Goal: Check status: Check status

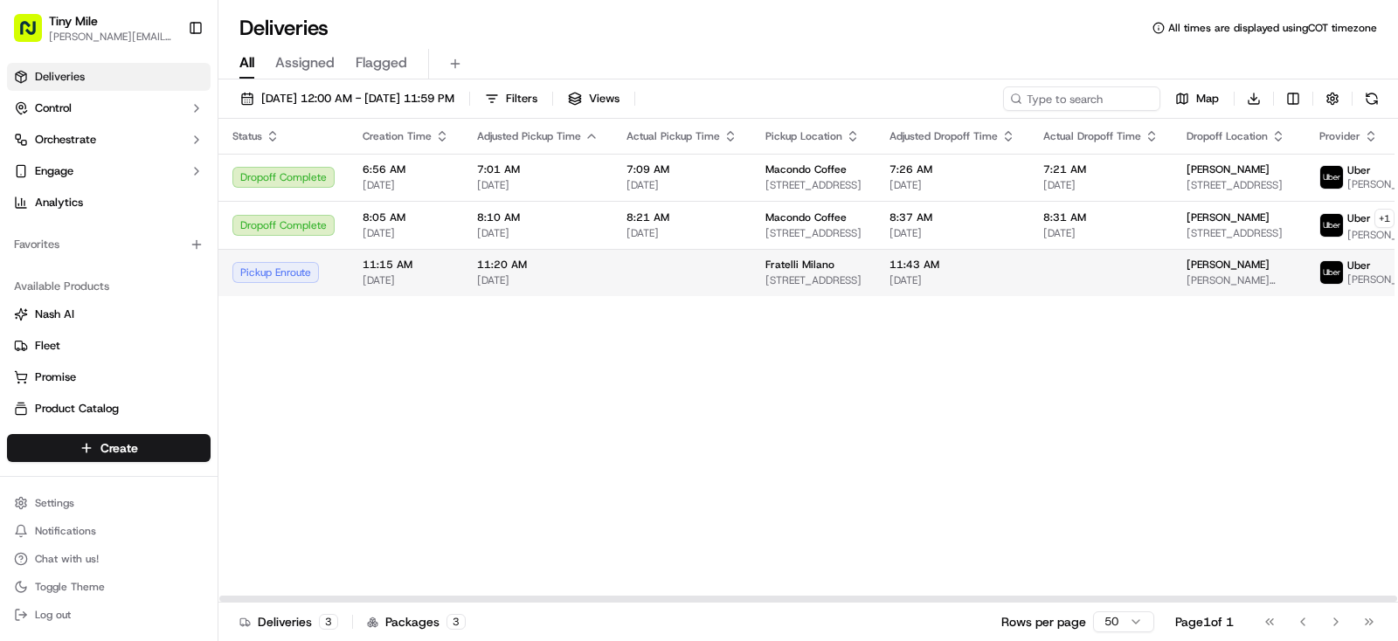
click at [1191, 272] on span "[PERSON_NAME]" at bounding box center [1227, 265] width 83 height 14
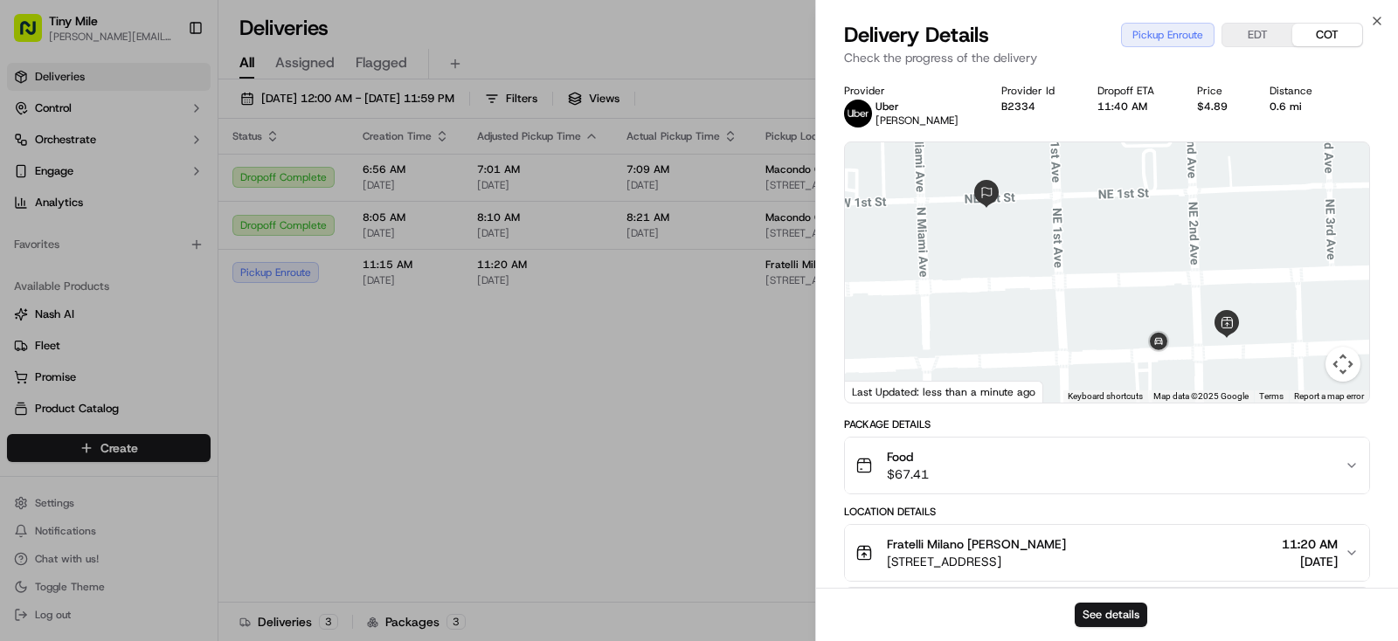
click at [685, 402] on body "Tiny Mile [PERSON_NAME][EMAIL_ADDRESS] Toggle Sidebar Deliveries Control Orches…" at bounding box center [699, 320] width 1398 height 641
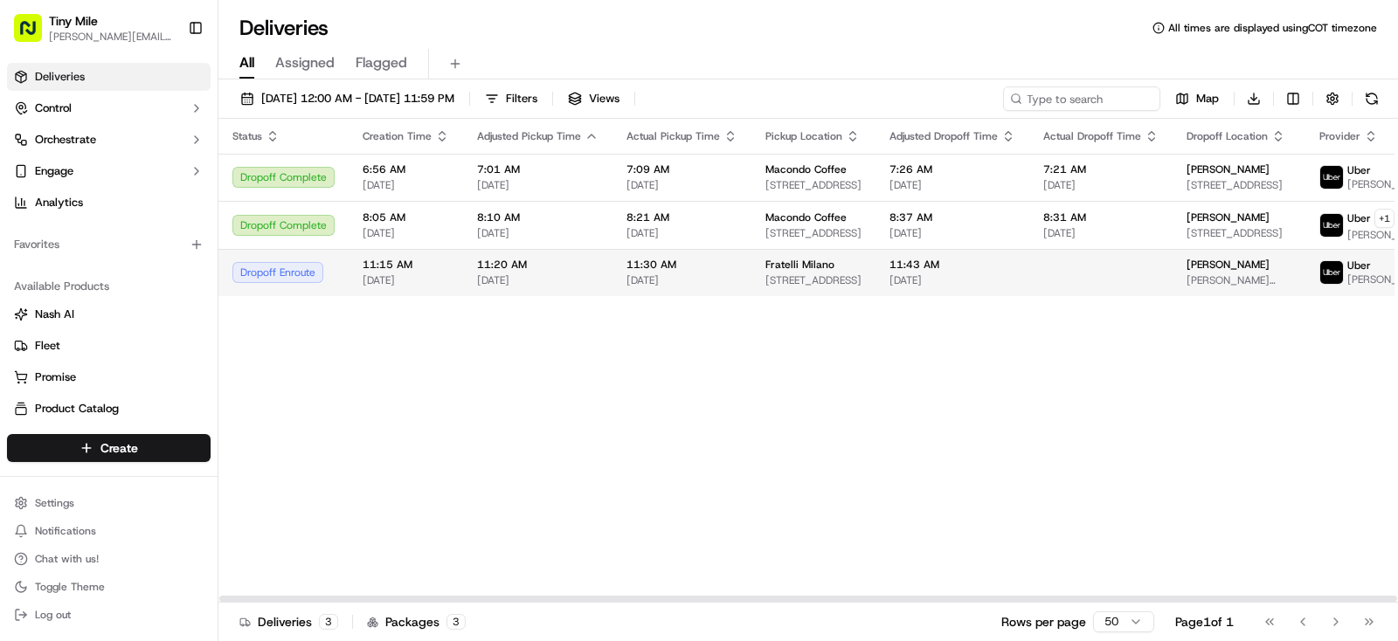
click at [1198, 272] on span "[PERSON_NAME]" at bounding box center [1227, 265] width 83 height 14
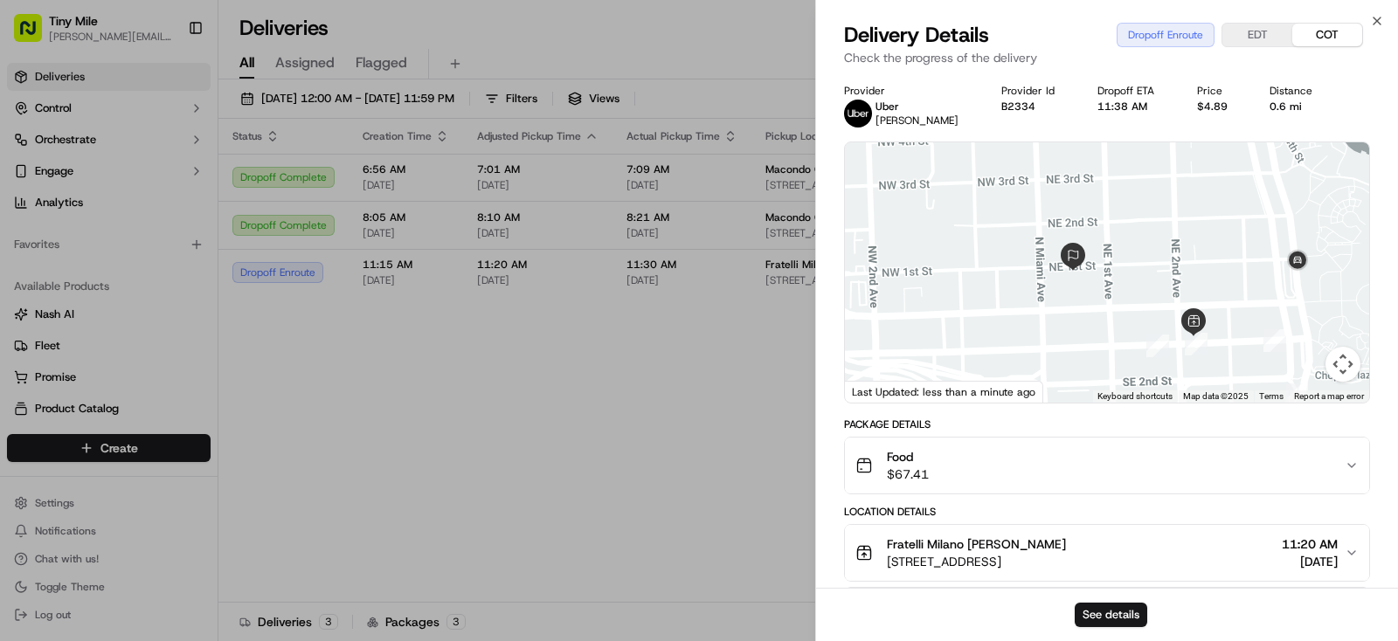
click at [637, 502] on body "Tiny Mile [PERSON_NAME][EMAIL_ADDRESS] Toggle Sidebar Deliveries Control Orches…" at bounding box center [699, 320] width 1398 height 641
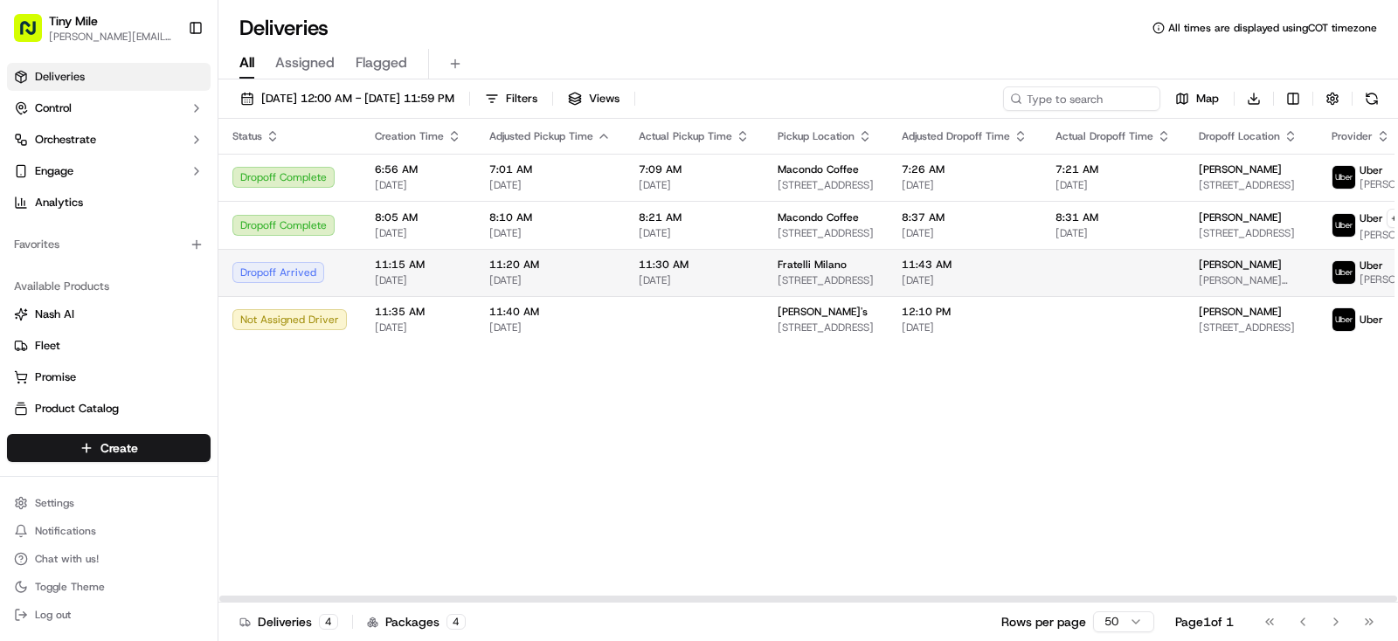
click at [1227, 272] on div "[PERSON_NAME]" at bounding box center [1251, 265] width 105 height 14
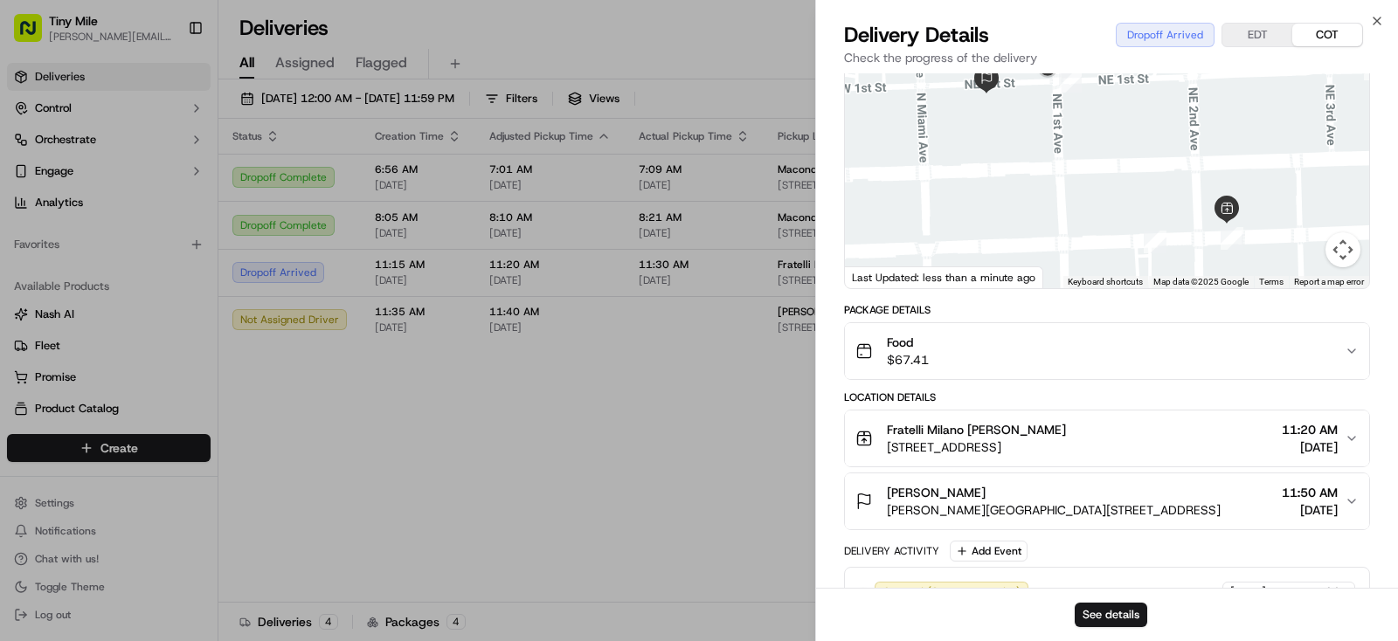
scroll to position [218, 0]
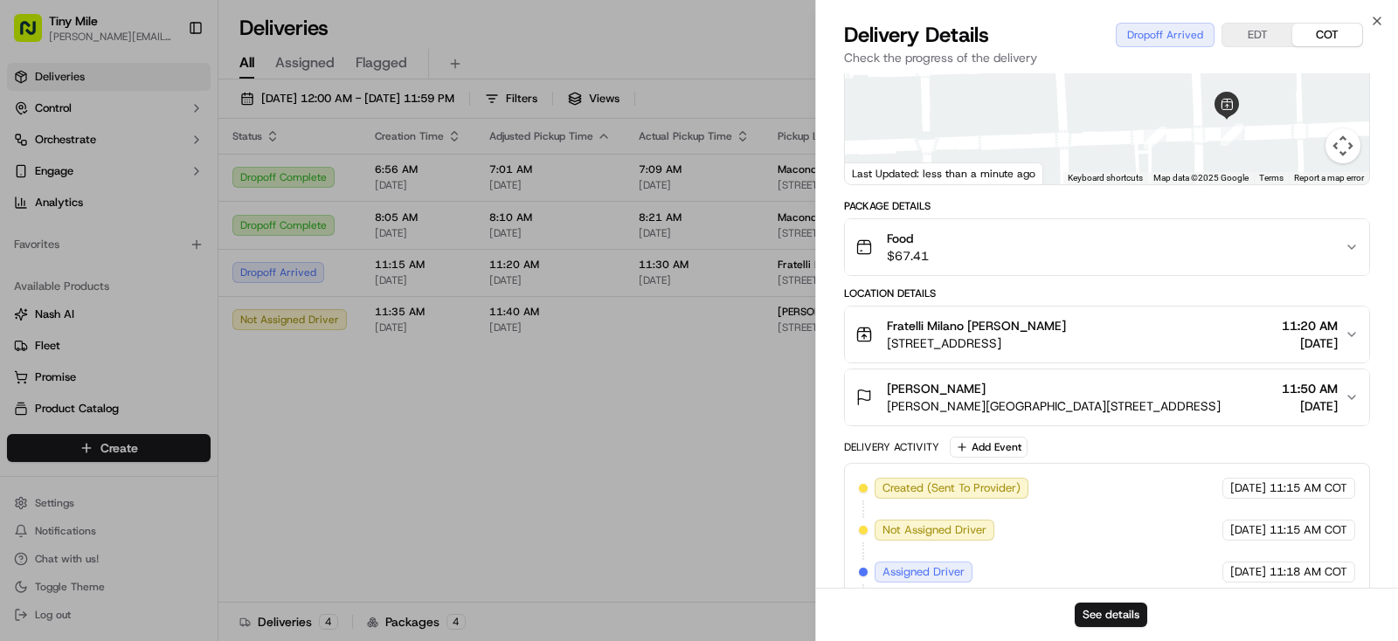
click at [1348, 392] on icon "button" at bounding box center [1352, 398] width 14 height 14
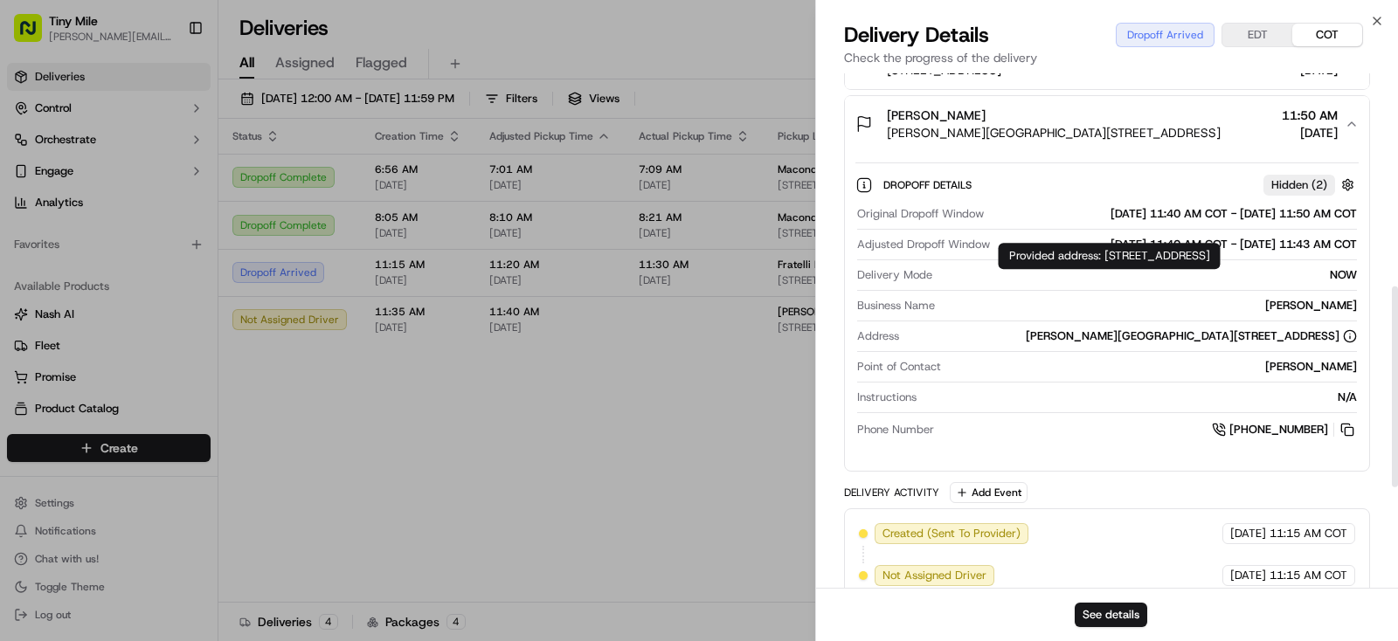
scroll to position [546, 0]
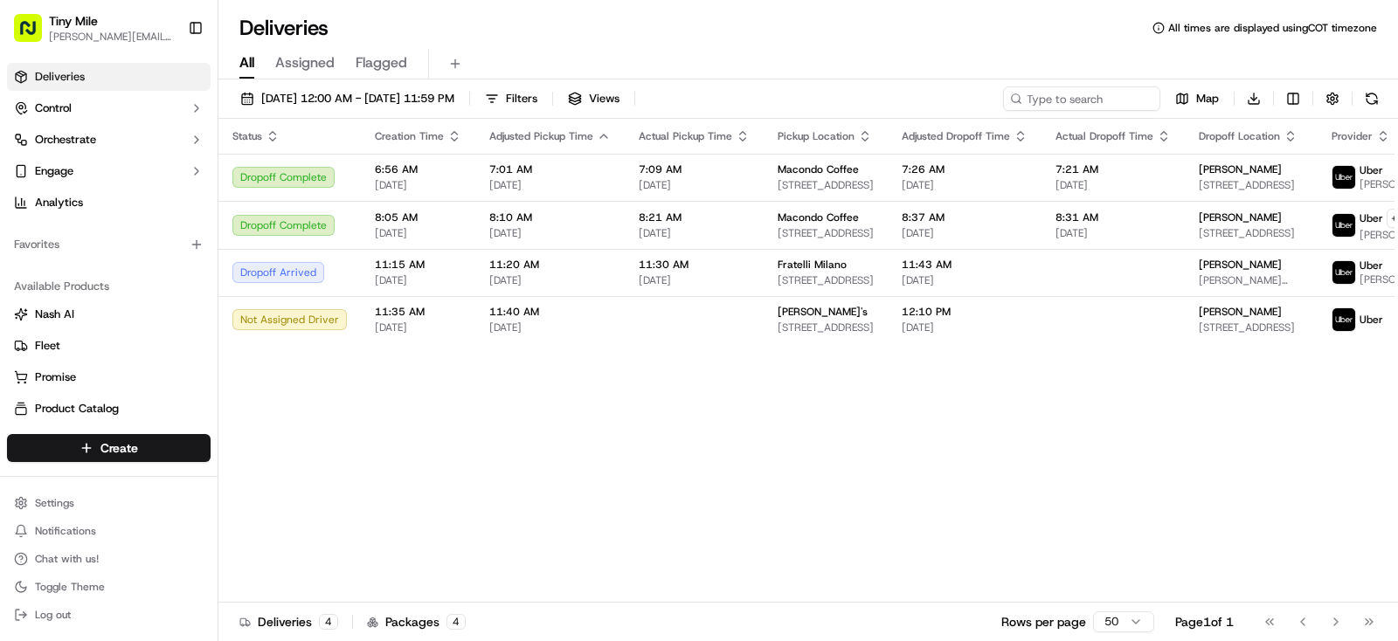
click at [604, 443] on body "Tiny Mile [PERSON_NAME][EMAIL_ADDRESS] Toggle Sidebar Deliveries Control Orches…" at bounding box center [699, 320] width 1398 height 641
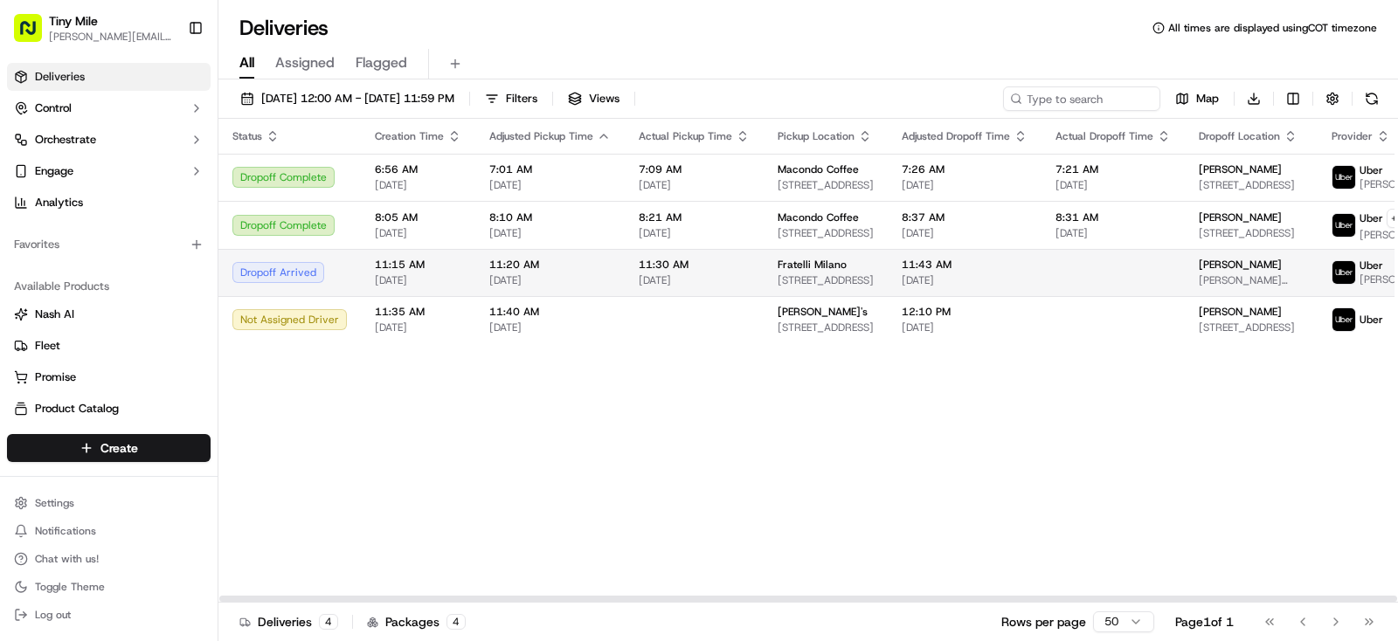
click at [1246, 272] on div "[PERSON_NAME]" at bounding box center [1251, 265] width 105 height 14
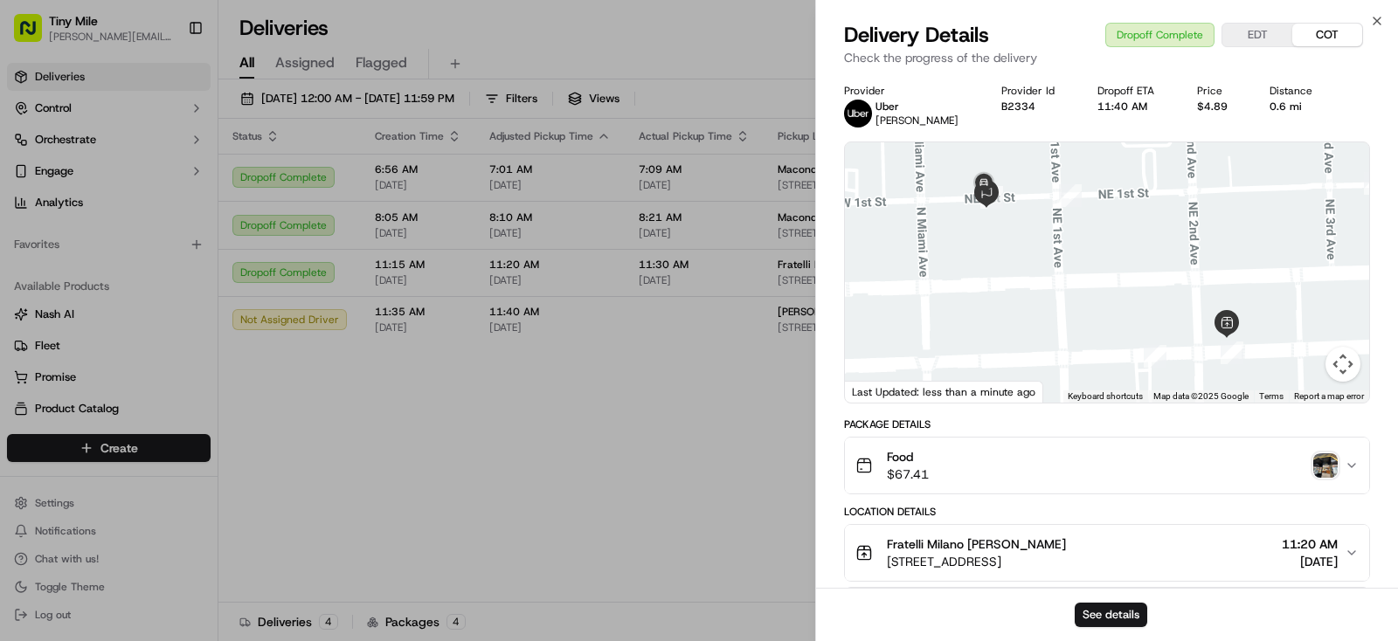
click at [1322, 474] on img "button" at bounding box center [1325, 465] width 24 height 24
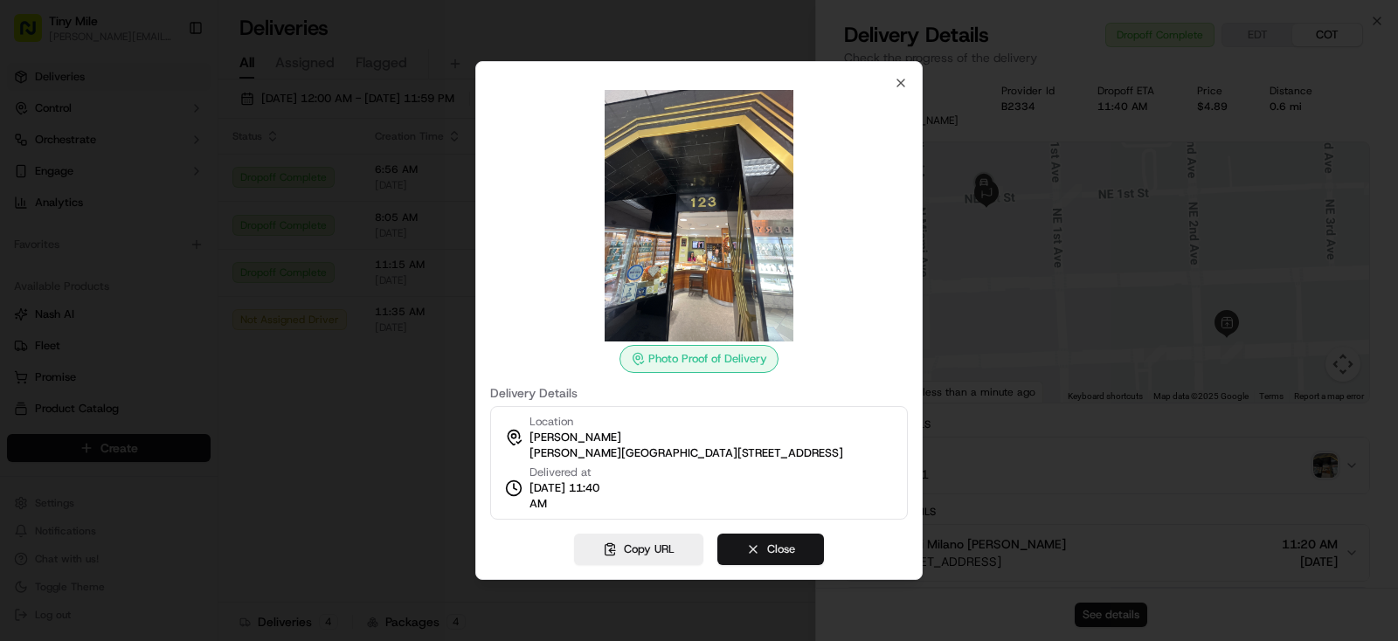
click at [802, 554] on button "Close" at bounding box center [770, 549] width 107 height 31
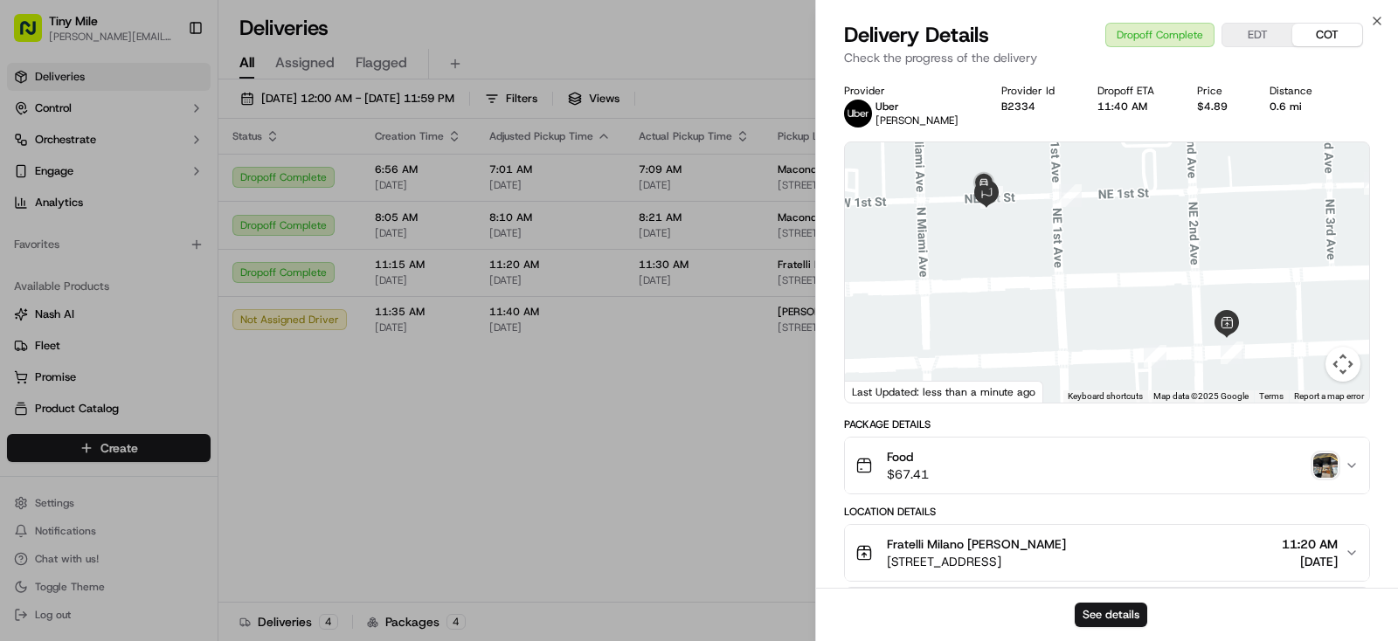
click at [719, 553] on body "Tiny Mile [PERSON_NAME][EMAIL_ADDRESS] Toggle Sidebar Deliveries Control Orches…" at bounding box center [699, 320] width 1398 height 641
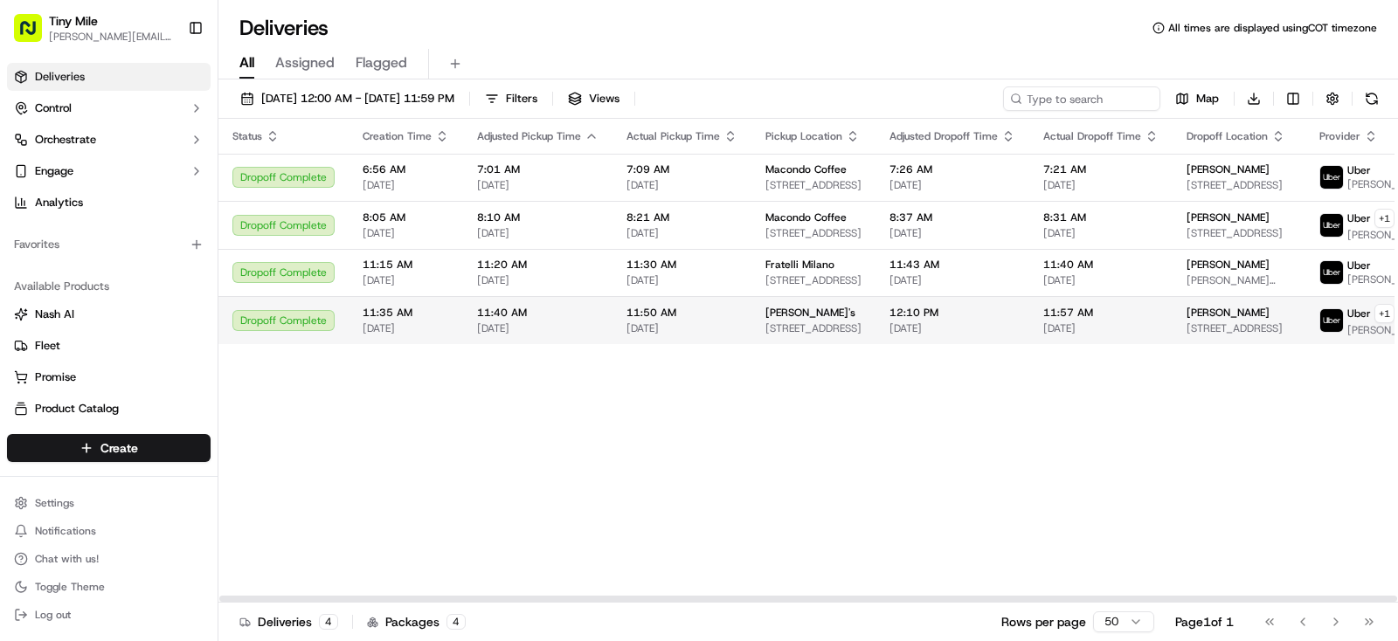
click at [1213, 320] on span "[PERSON_NAME]" at bounding box center [1227, 313] width 83 height 14
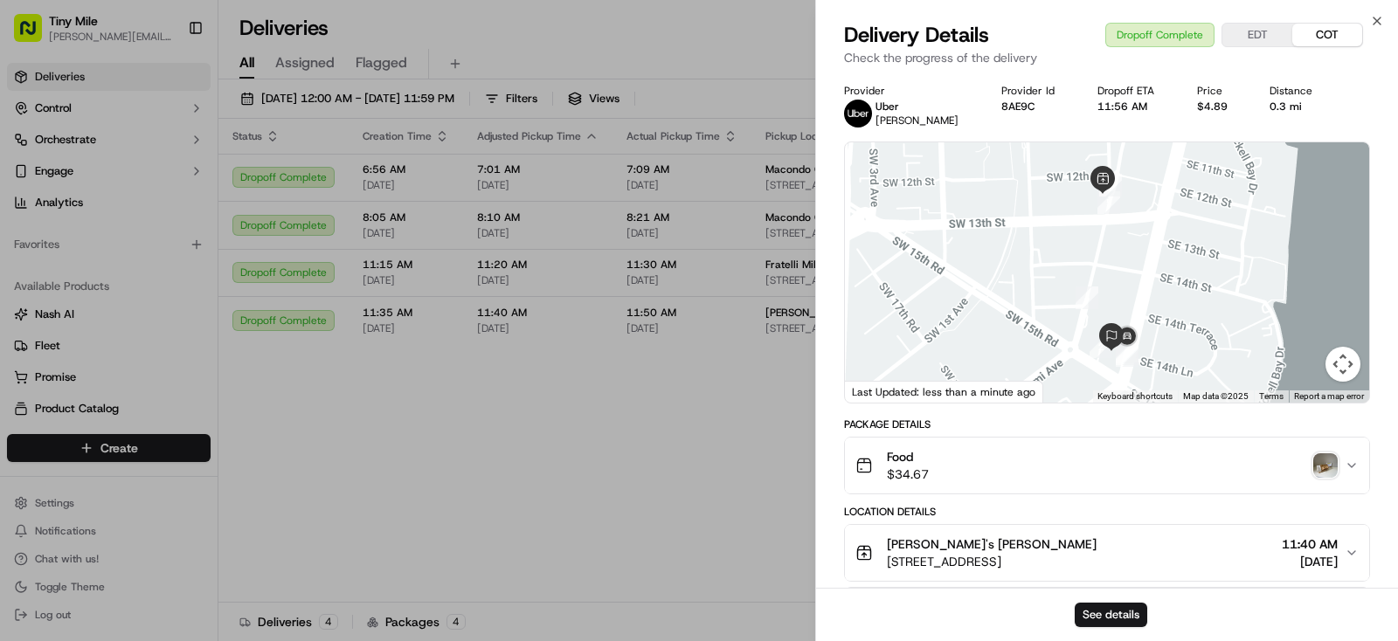
click at [1322, 465] on img "button" at bounding box center [1325, 465] width 24 height 24
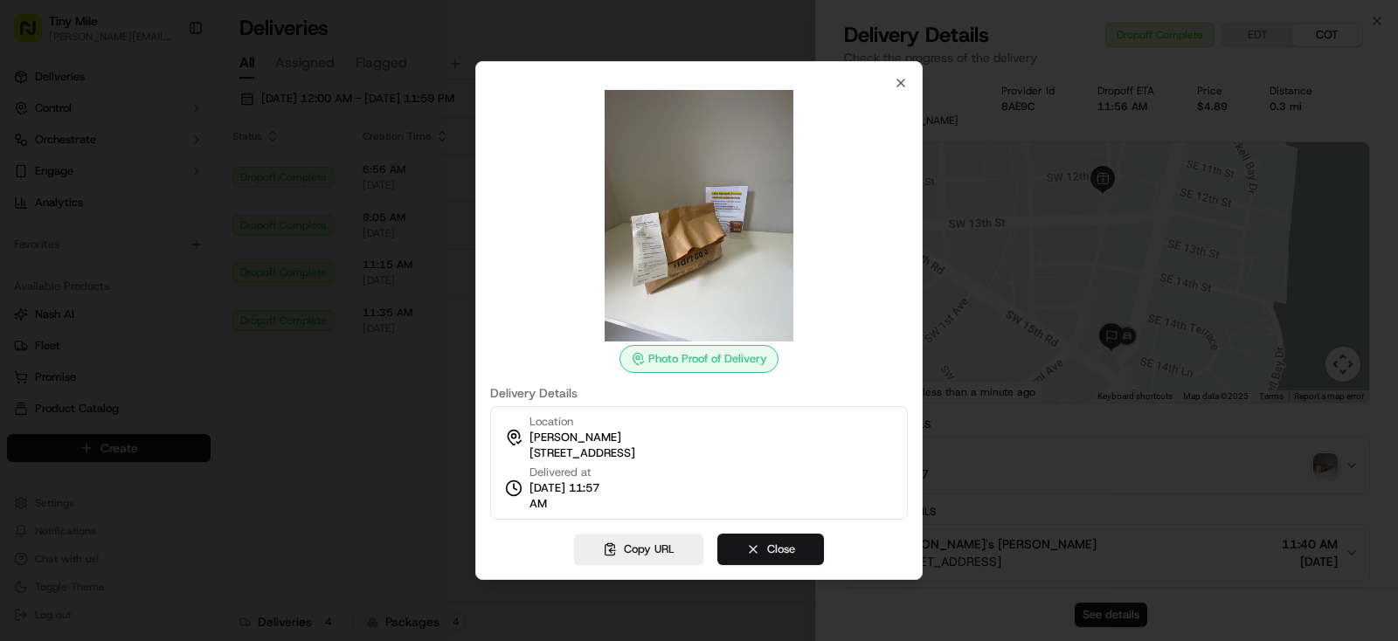
click at [789, 553] on button "Close" at bounding box center [770, 549] width 107 height 31
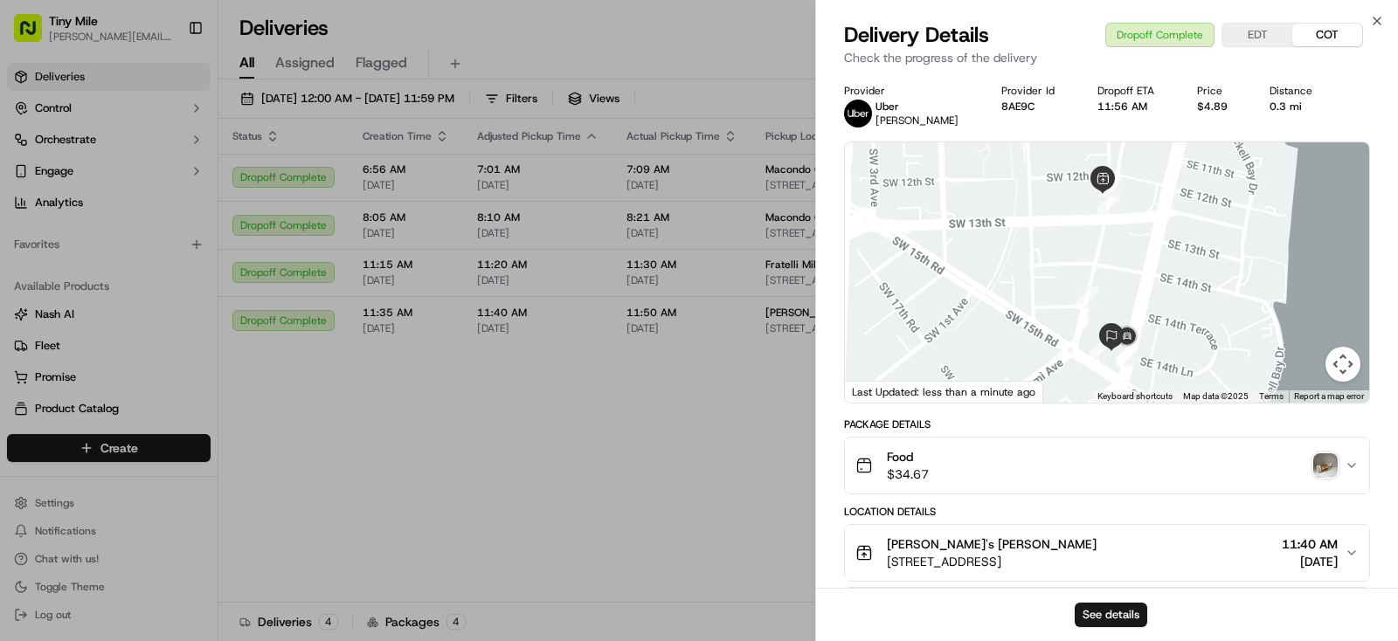
click at [734, 529] on body "Tiny Mile [PERSON_NAME][EMAIL_ADDRESS] Toggle Sidebar Deliveries Control Orches…" at bounding box center [699, 320] width 1398 height 641
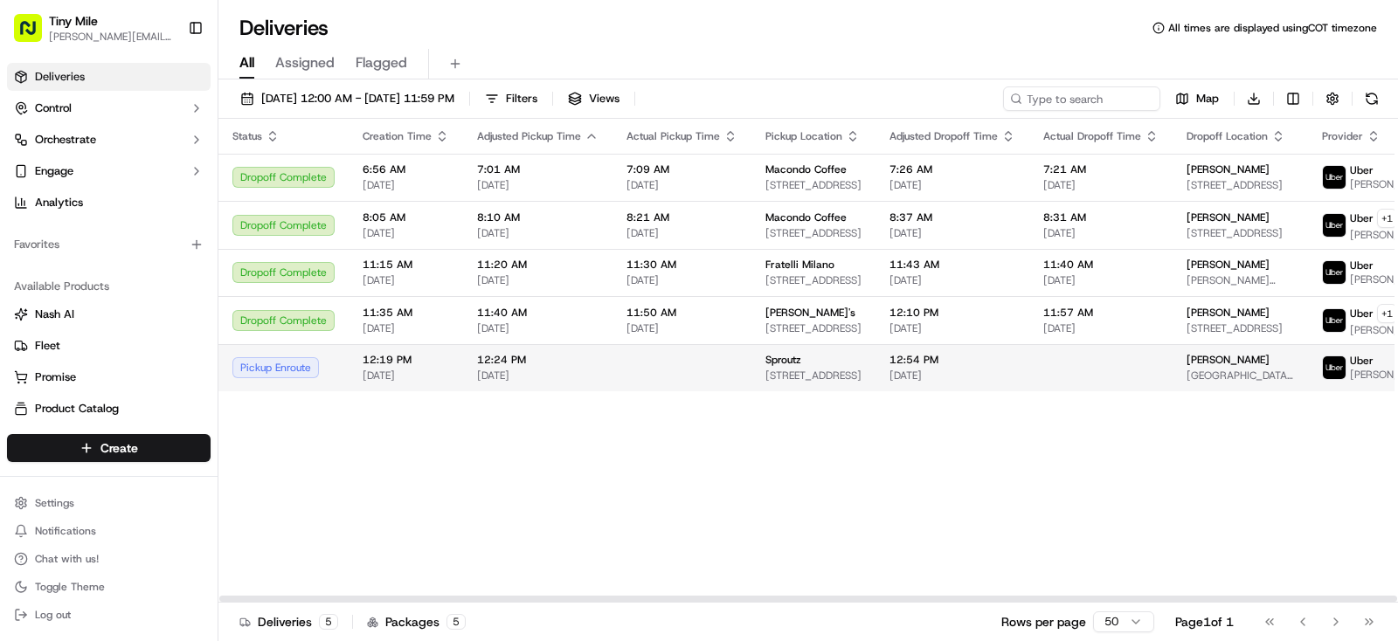
click at [937, 383] on span "[DATE]" at bounding box center [952, 376] width 126 height 14
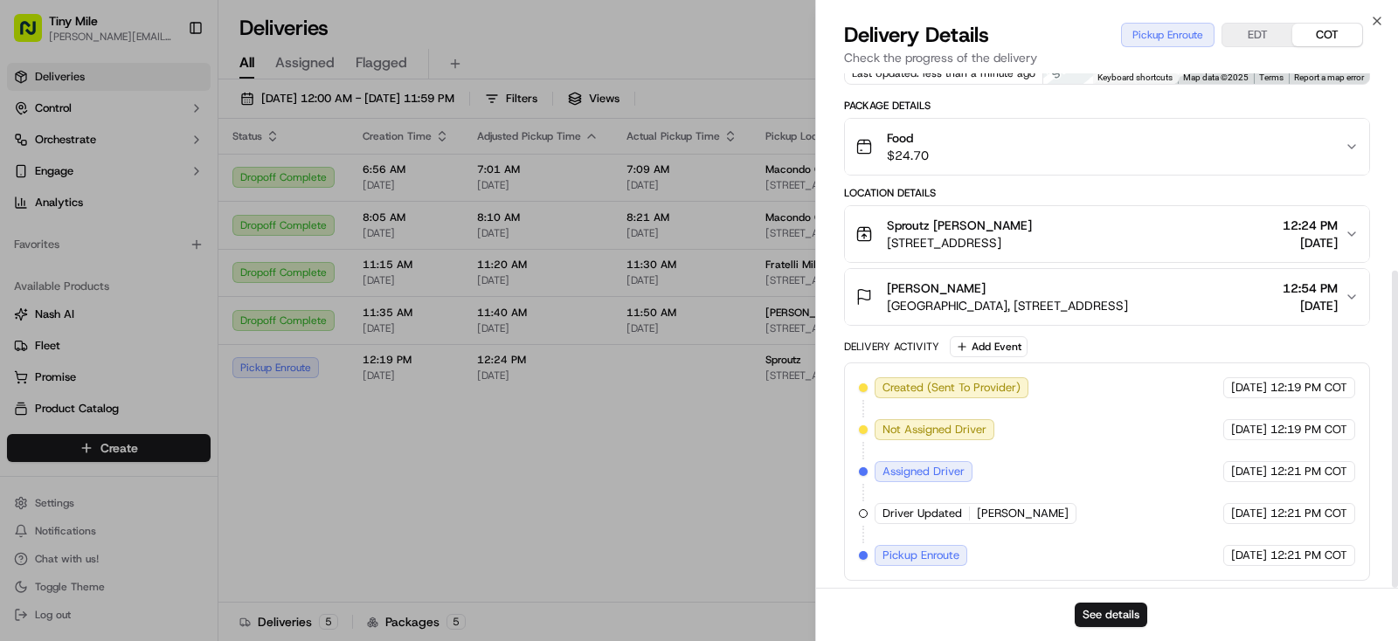
scroll to position [0, 0]
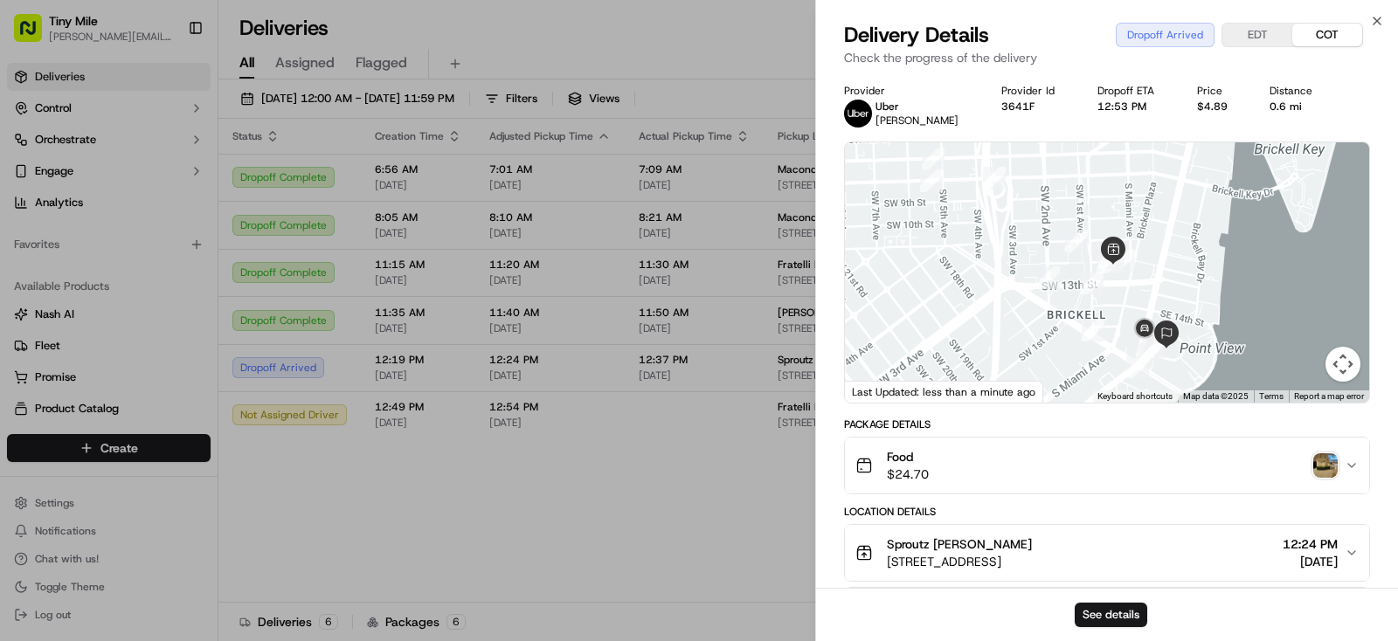
drag, startPoint x: 606, startPoint y: 532, endPoint x: 604, endPoint y: 522, distance: 10.0
click at [605, 531] on body "Tiny Mile [PERSON_NAME][EMAIL_ADDRESS] Toggle Sidebar Deliveries Control Orches…" at bounding box center [699, 320] width 1398 height 641
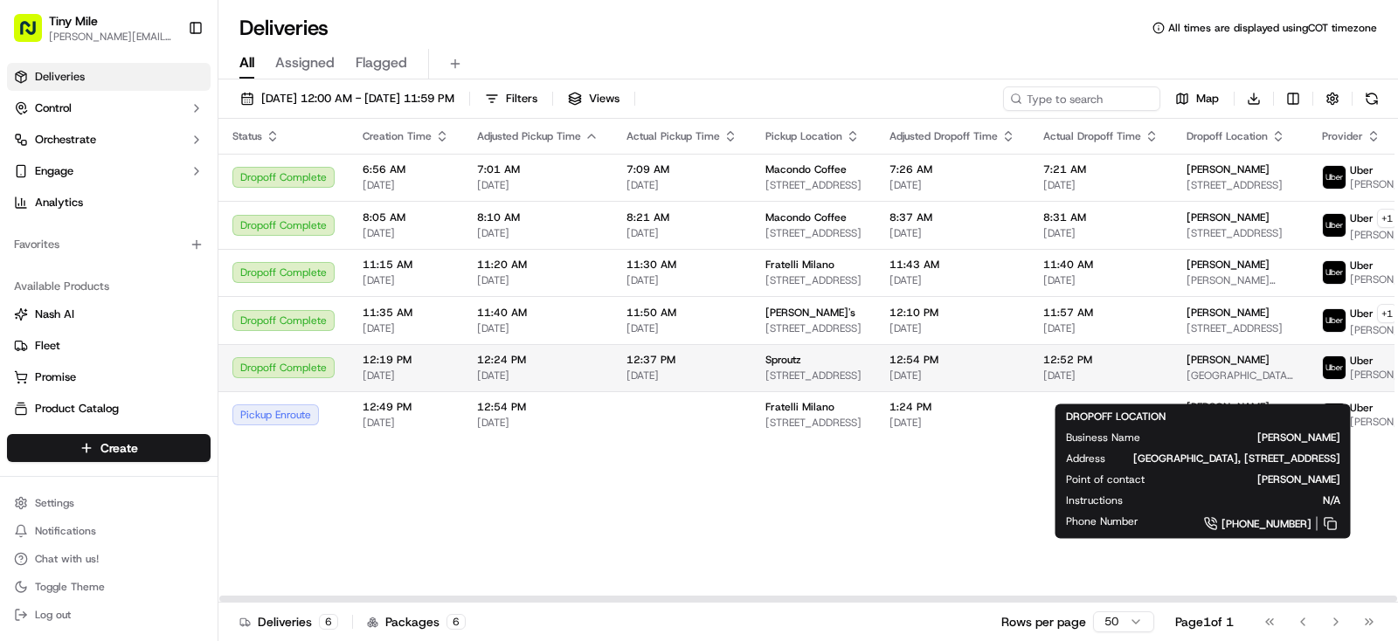
click at [1199, 383] on div "[PERSON_NAME] [GEOGRAPHIC_DATA], [STREET_ADDRESS]" at bounding box center [1239, 368] width 107 height 30
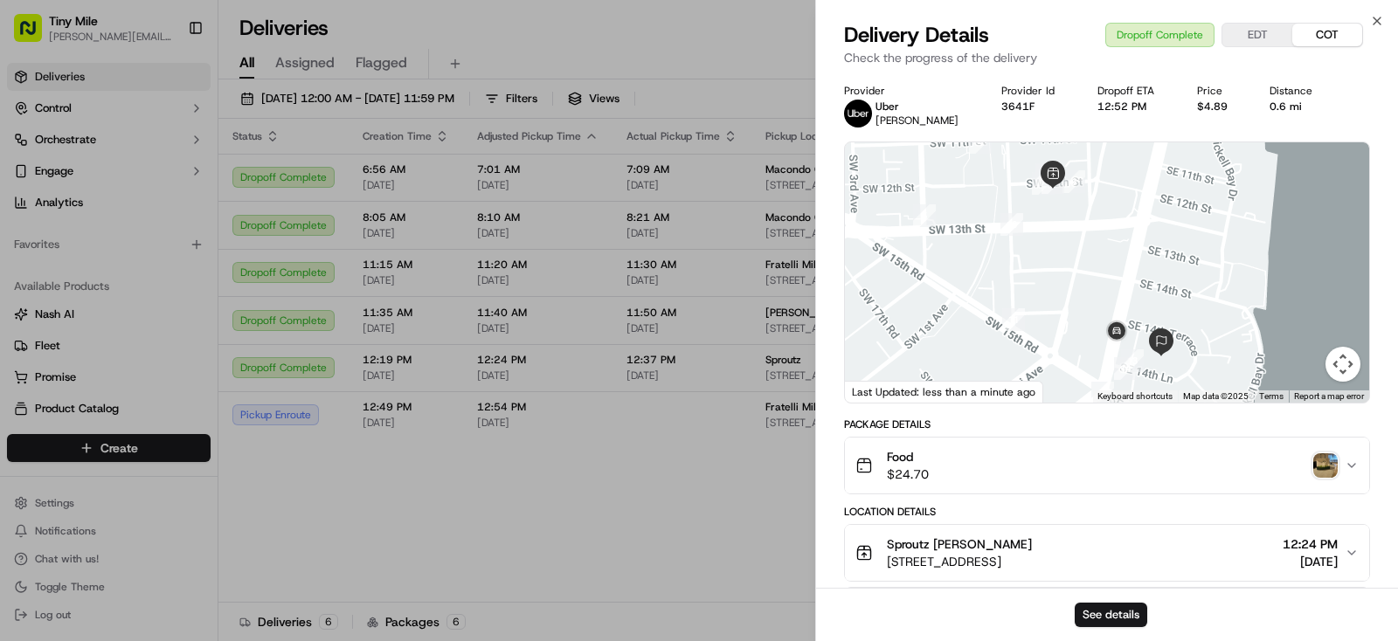
click at [1317, 468] on img "button" at bounding box center [1325, 465] width 24 height 24
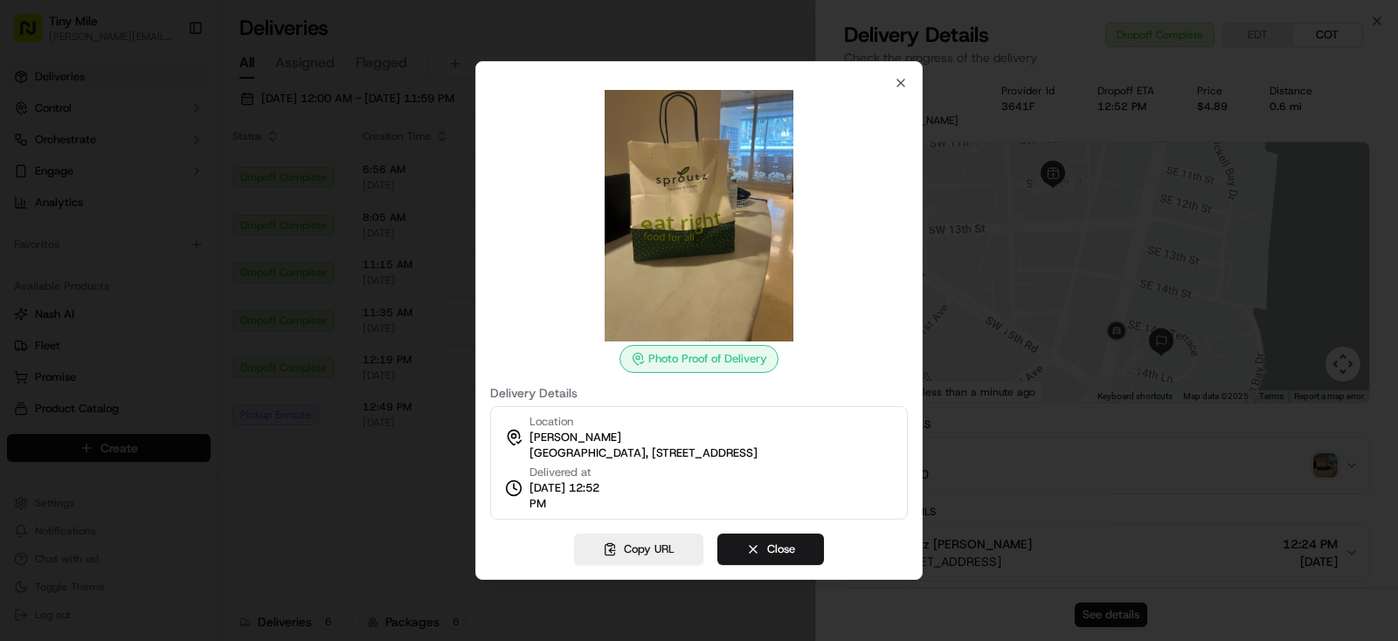
drag, startPoint x: 758, startPoint y: 546, endPoint x: 850, endPoint y: 584, distance: 99.5
click at [758, 547] on button "Close" at bounding box center [770, 549] width 107 height 31
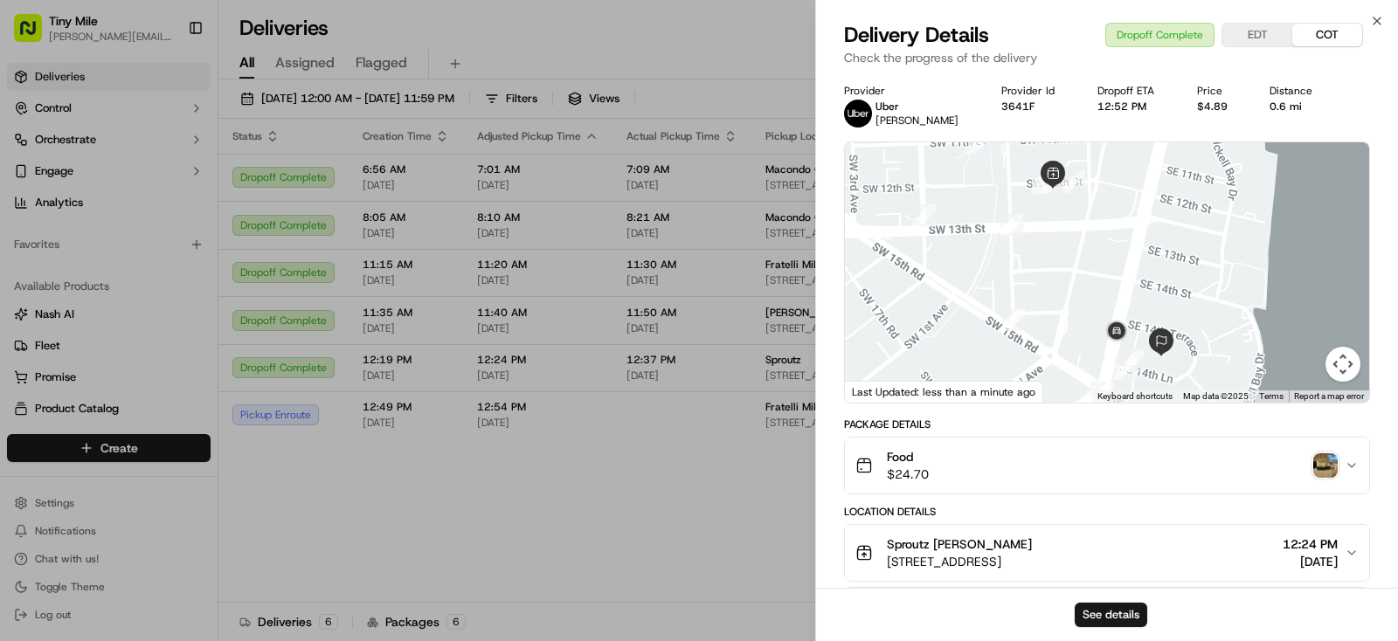
click at [726, 563] on body "Tiny Mile [PERSON_NAME][EMAIL_ADDRESS] Toggle Sidebar Deliveries Control Orches…" at bounding box center [699, 320] width 1398 height 641
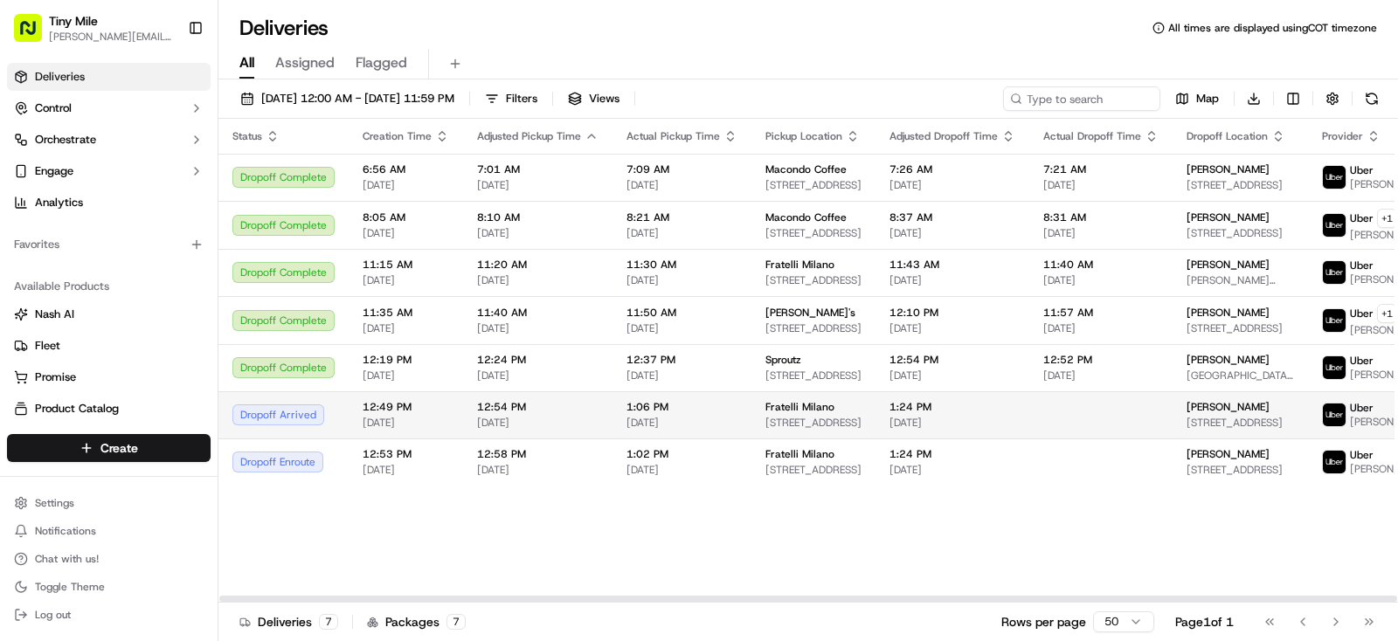
click at [1197, 430] on div "[PERSON_NAME] [STREET_ADDRESS]" at bounding box center [1239, 415] width 107 height 30
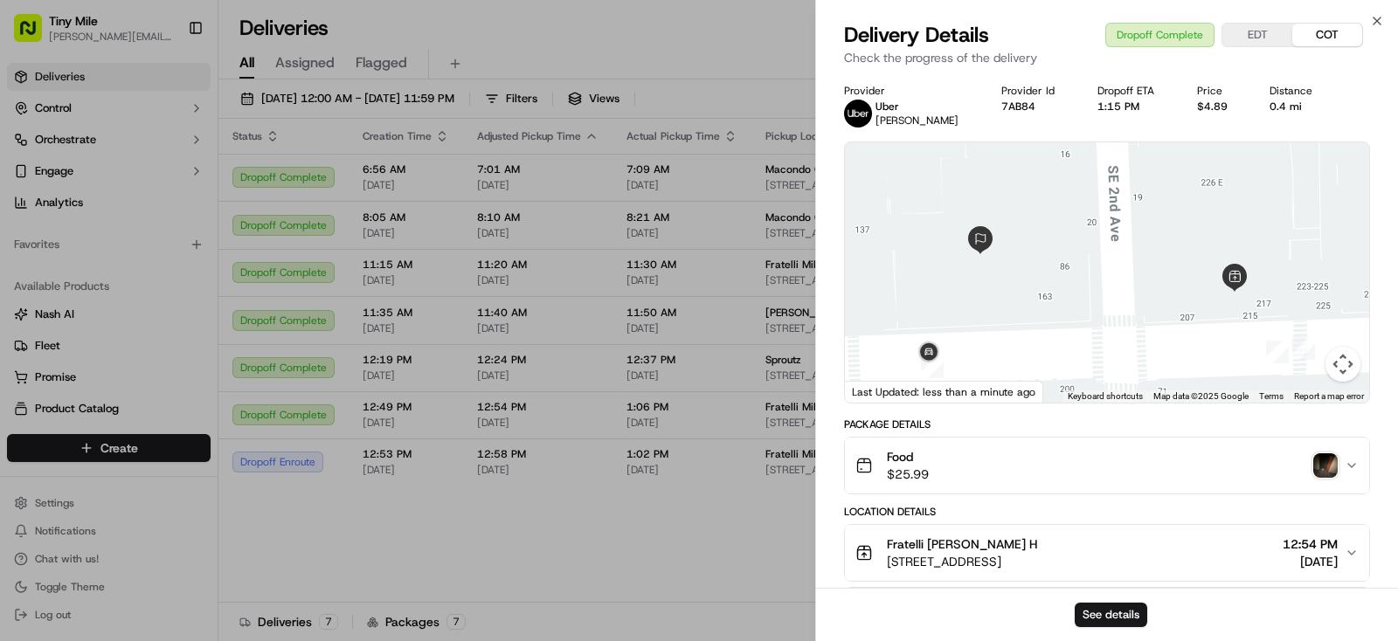
click at [1320, 472] on img "button" at bounding box center [1325, 465] width 24 height 24
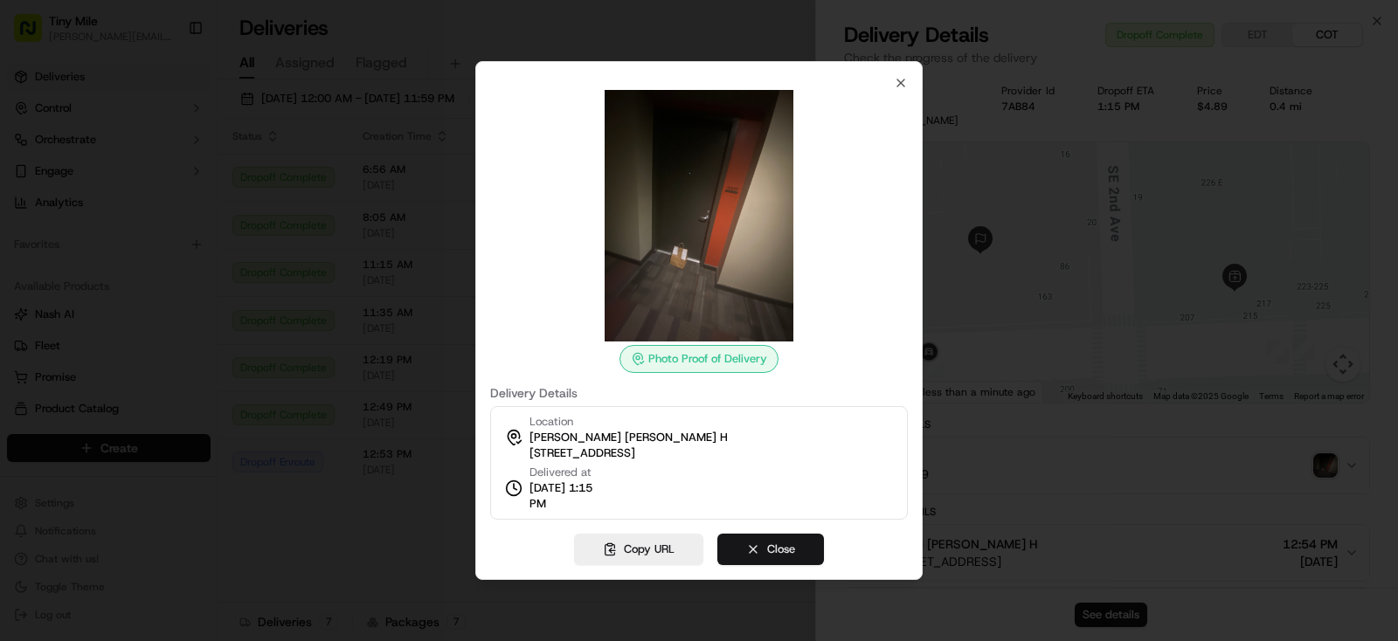
click at [776, 548] on button "Close" at bounding box center [770, 549] width 107 height 31
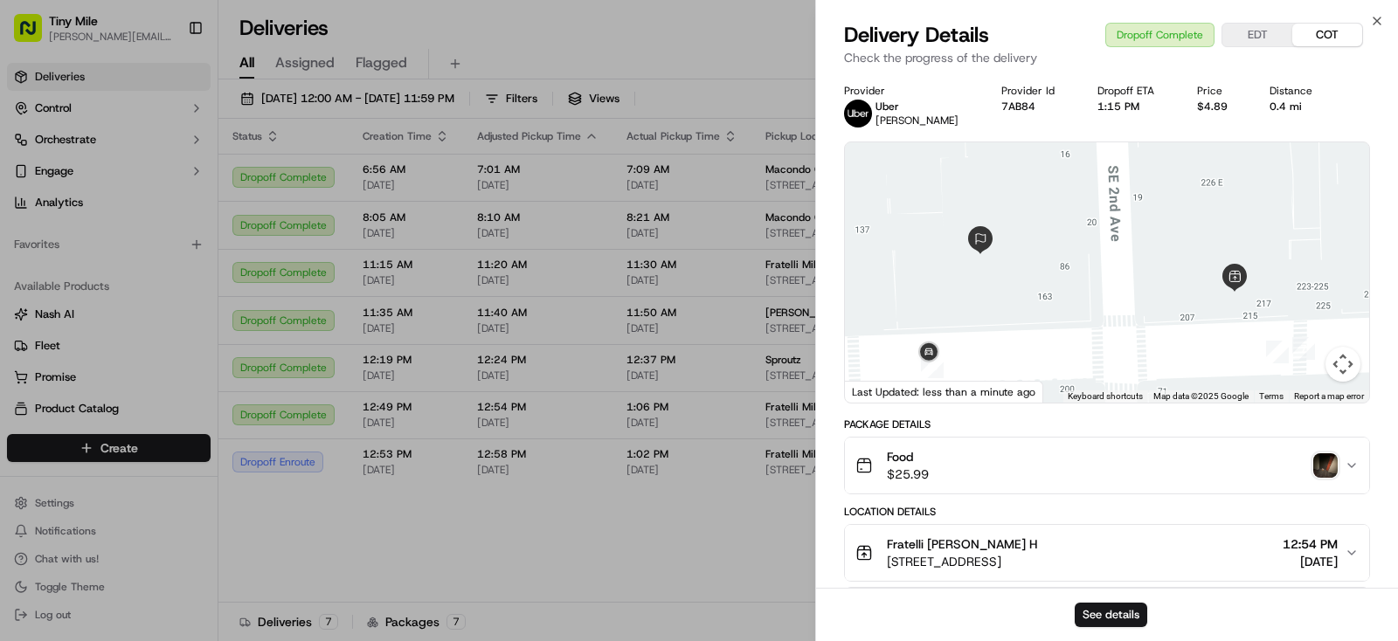
click at [762, 575] on body "Tiny Mile [PERSON_NAME][EMAIL_ADDRESS] Toggle Sidebar Deliveries Control Orches…" at bounding box center [699, 320] width 1398 height 641
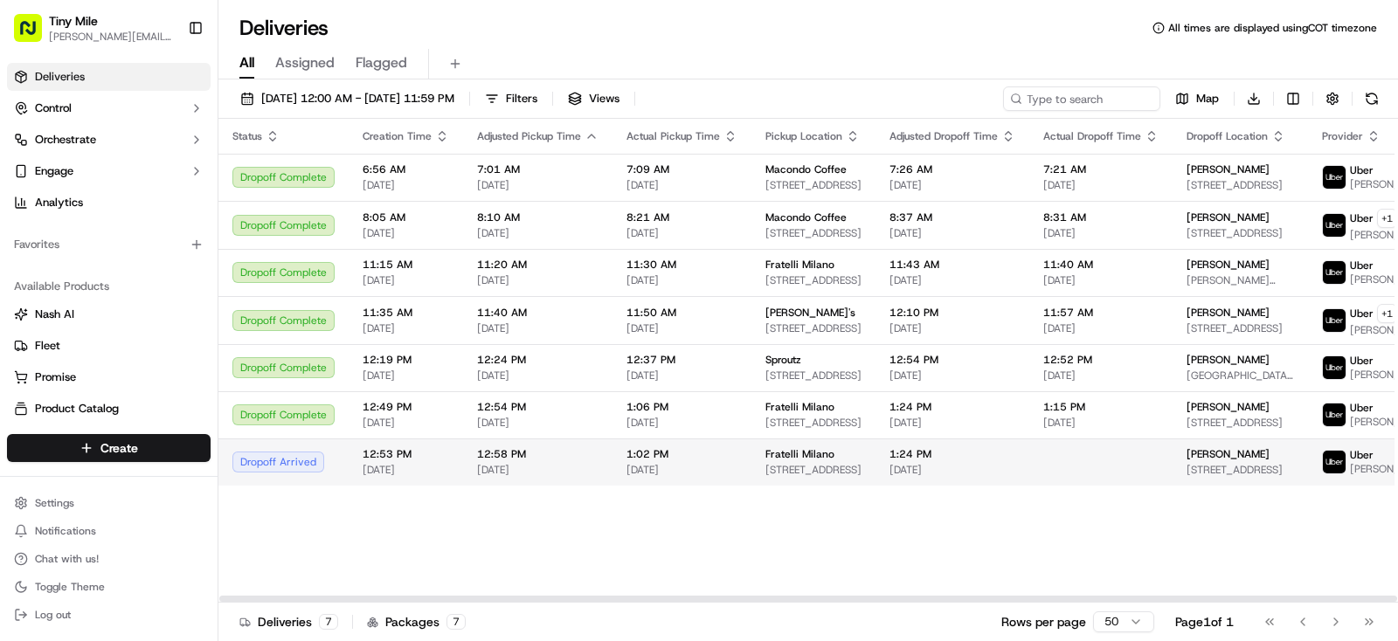
click at [1002, 461] on span "1:24 PM" at bounding box center [952, 454] width 126 height 14
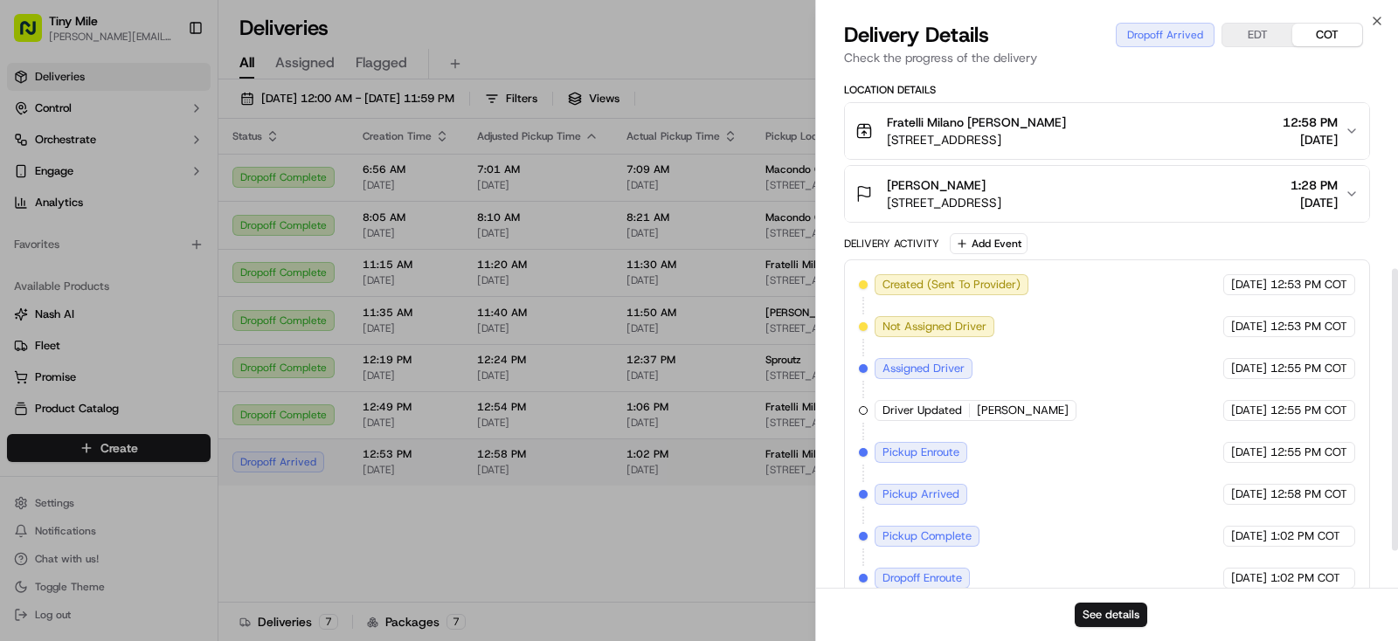
scroll to position [486, 0]
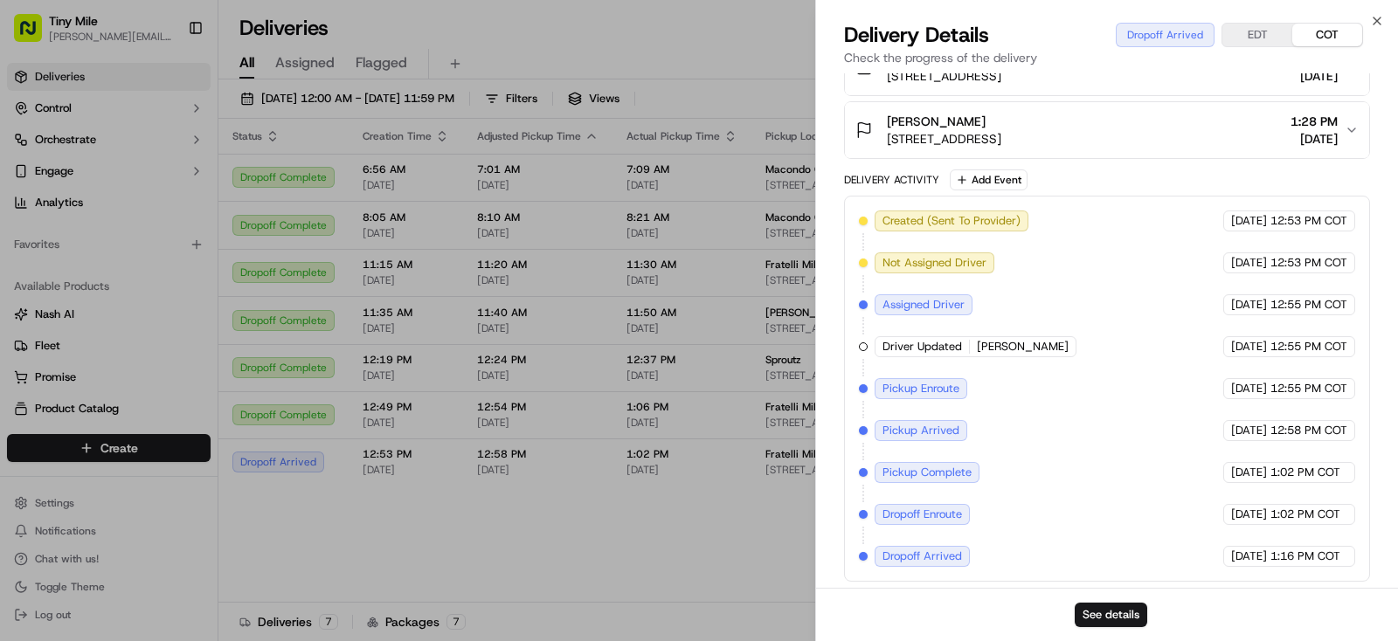
click at [641, 578] on body "Tiny Mile [PERSON_NAME][EMAIL_ADDRESS] Toggle Sidebar Deliveries Control Orches…" at bounding box center [699, 320] width 1398 height 641
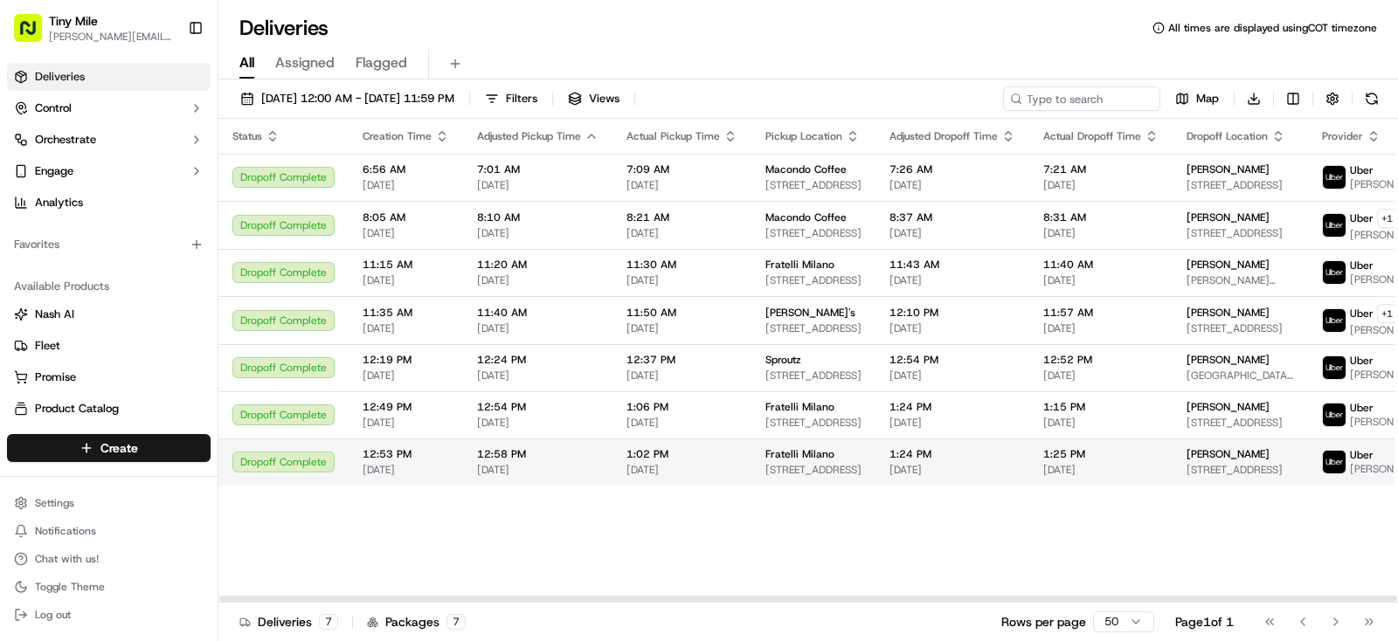
click at [1226, 479] on td "[PERSON_NAME] [STREET_ADDRESS]" at bounding box center [1239, 462] width 135 height 47
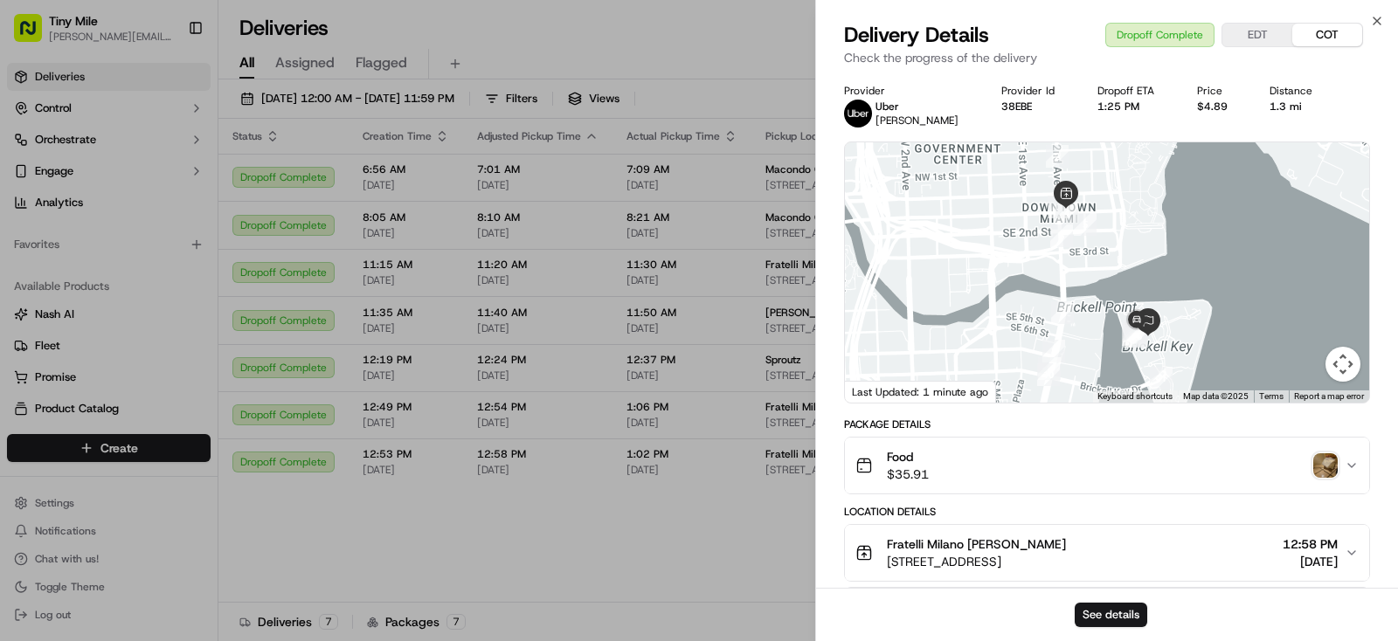
click at [1331, 471] on img "button" at bounding box center [1325, 465] width 24 height 24
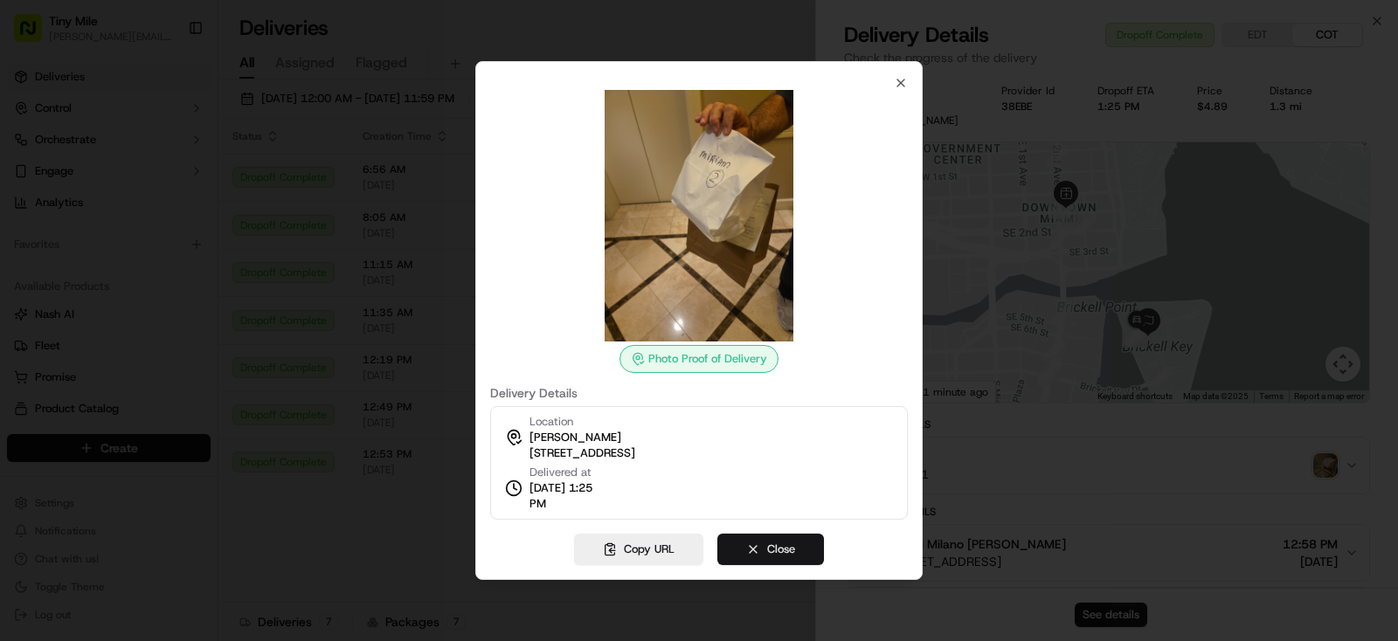
click at [785, 548] on button "Close" at bounding box center [770, 549] width 107 height 31
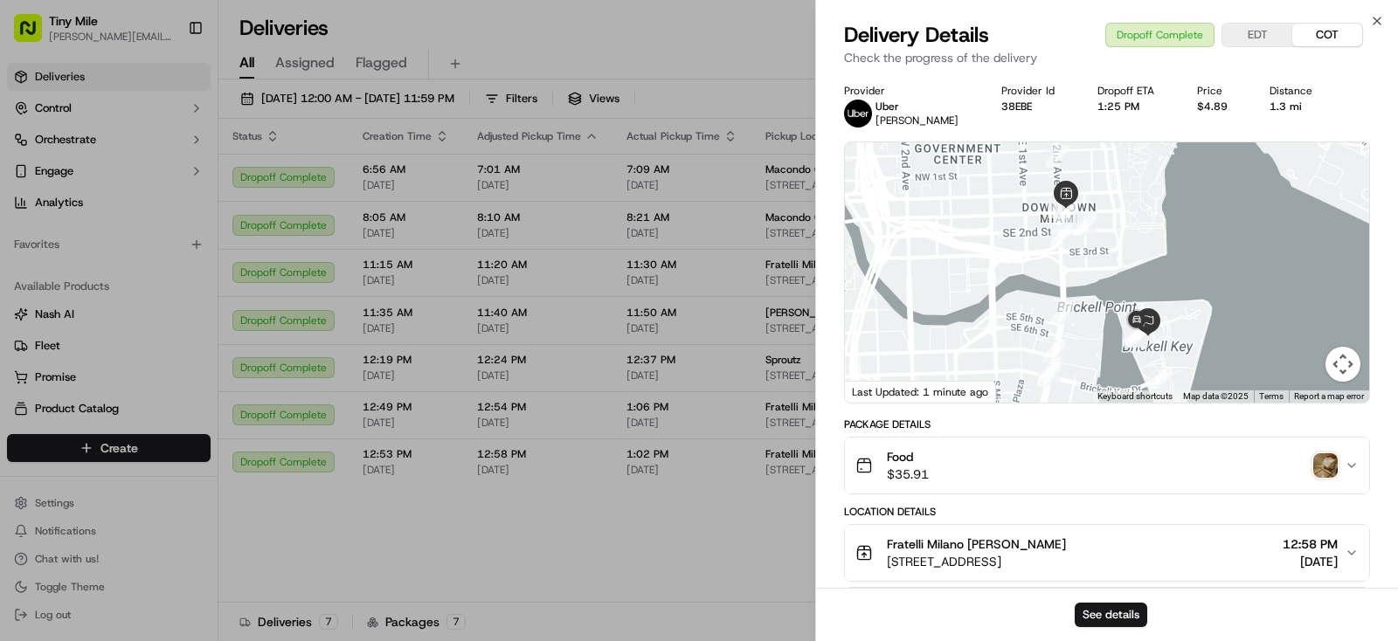
click at [732, 547] on body "Tiny Mile [PERSON_NAME][EMAIL_ADDRESS] Toggle Sidebar Deliveries Control Orches…" at bounding box center [699, 320] width 1398 height 641
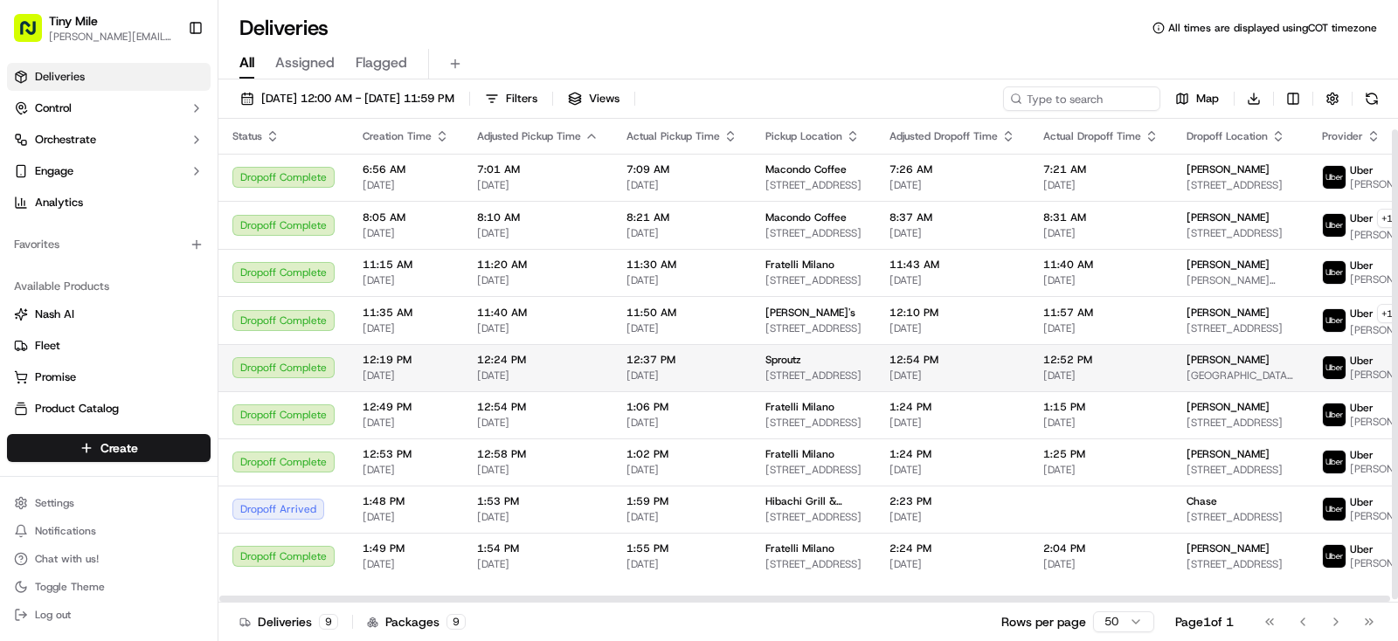
scroll to position [13, 0]
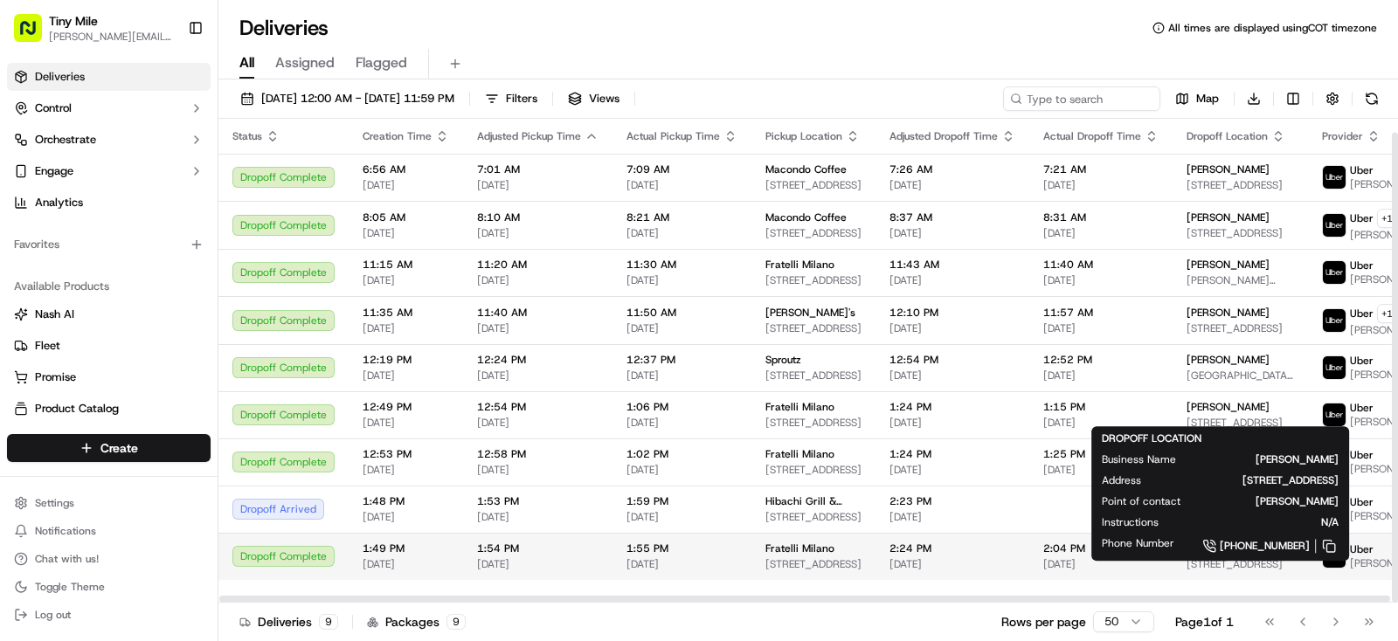
click at [1210, 556] on div "[PERSON_NAME]" at bounding box center [1239, 549] width 107 height 14
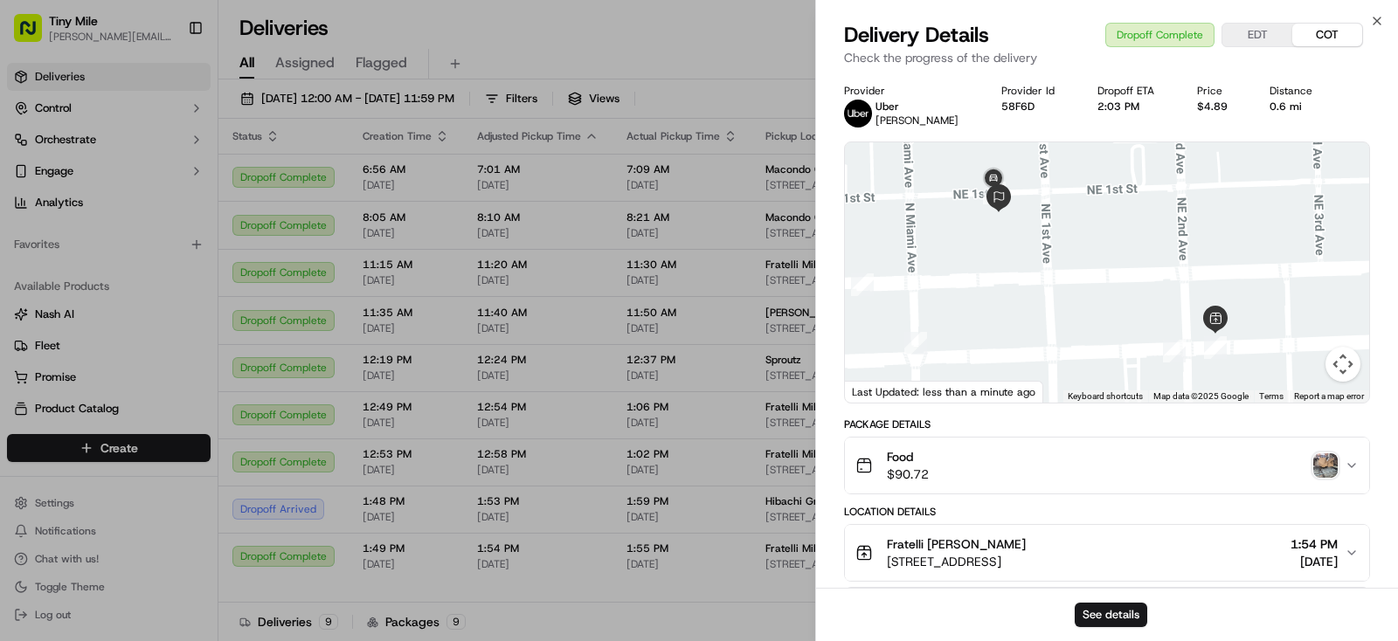
click at [1323, 464] on img "button" at bounding box center [1325, 465] width 24 height 24
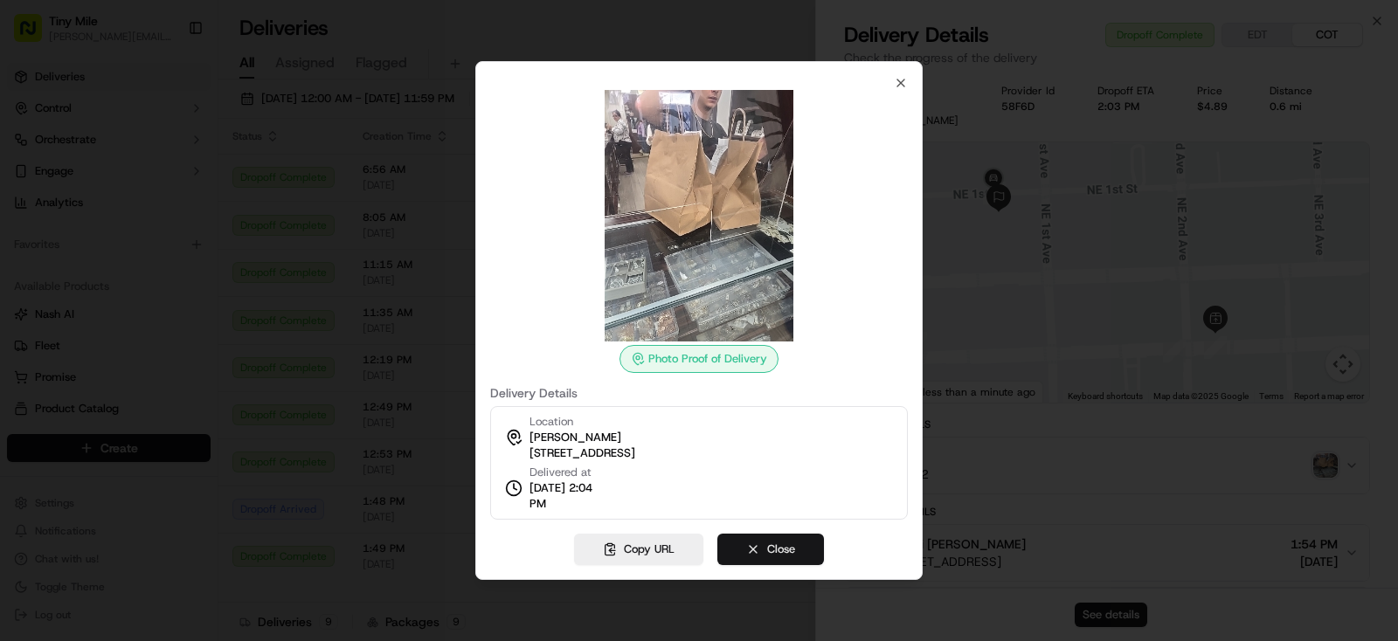
click at [783, 544] on button "Close" at bounding box center [770, 549] width 107 height 31
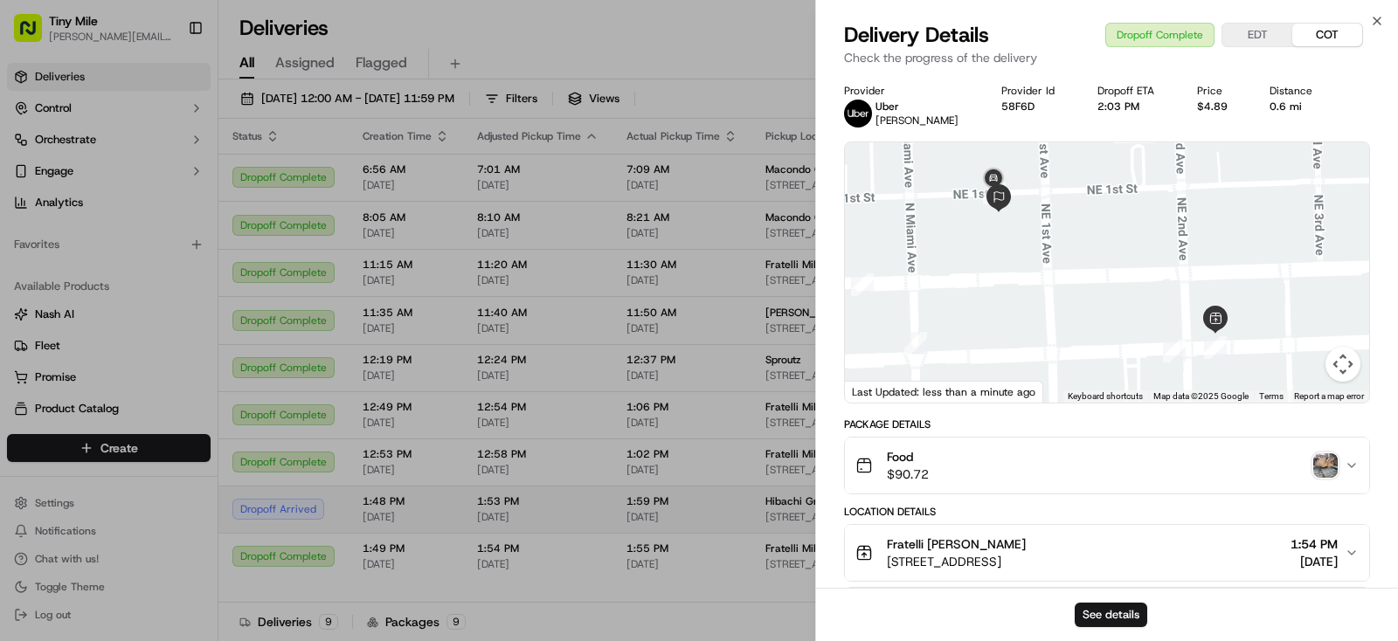
click at [702, 545] on body "Tiny Mile [PERSON_NAME][EMAIL_ADDRESS] Toggle Sidebar Deliveries Control Orches…" at bounding box center [699, 320] width 1398 height 641
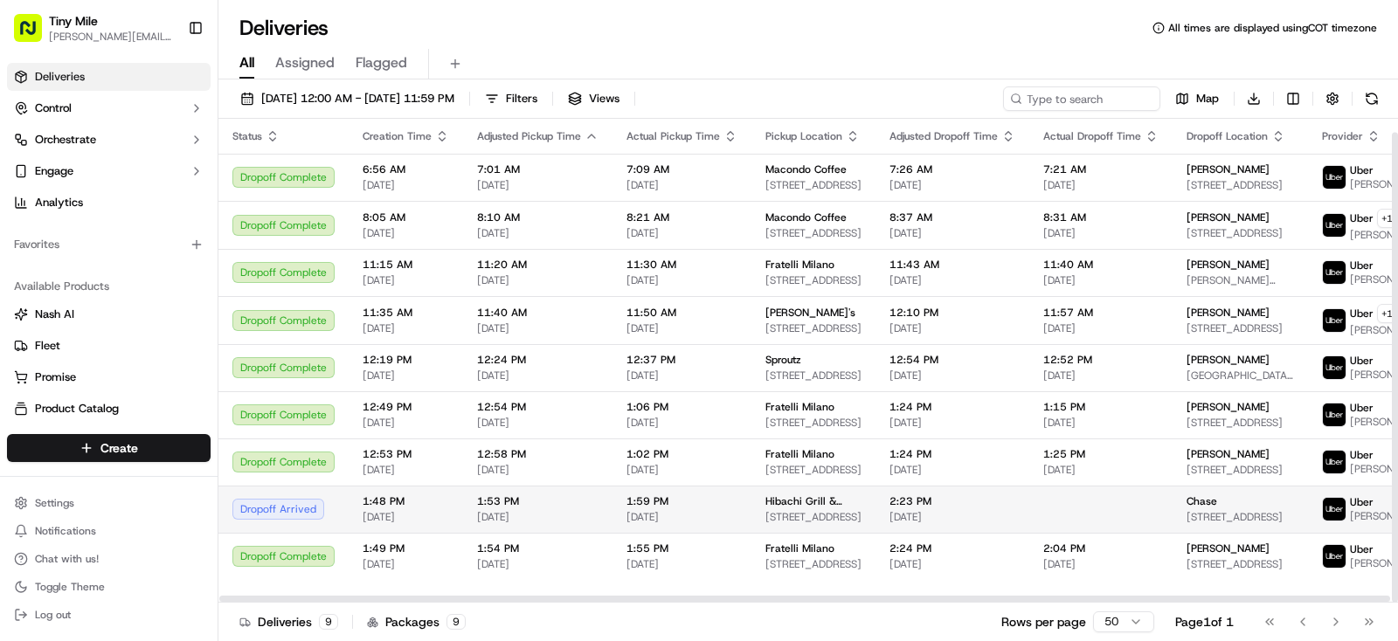
click at [1197, 524] on div "Chase [STREET_ADDRESS]" at bounding box center [1239, 509] width 107 height 30
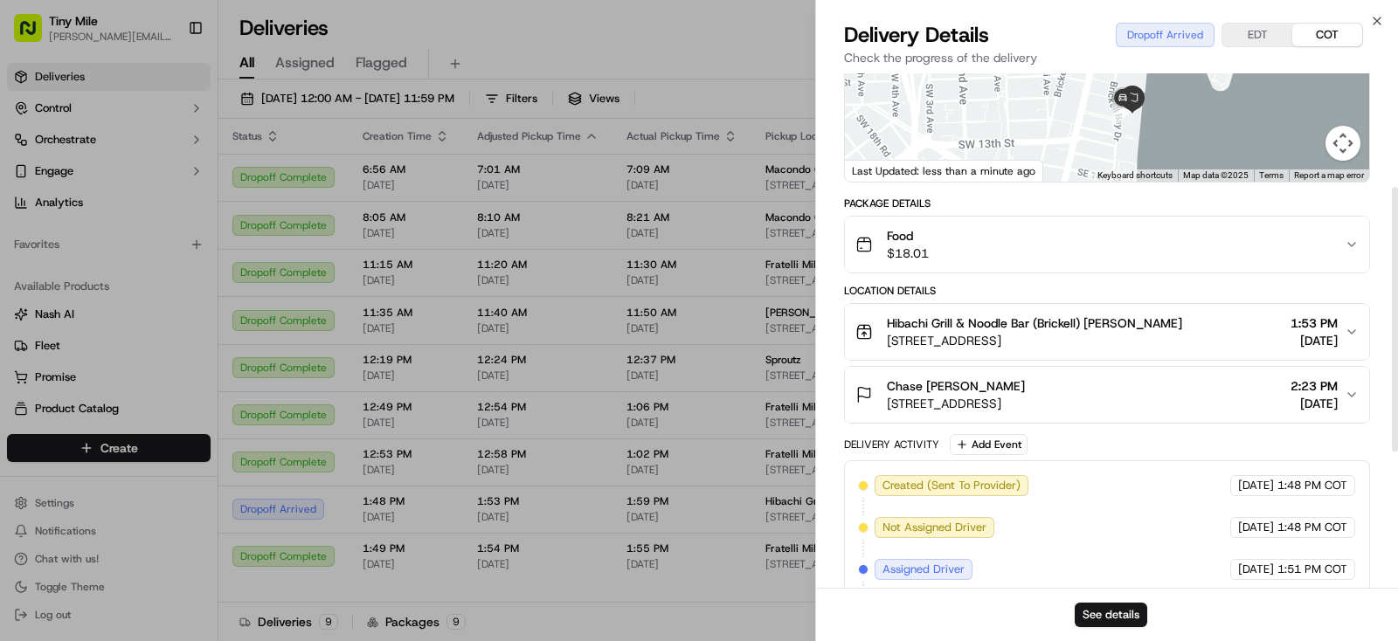
scroll to position [486, 0]
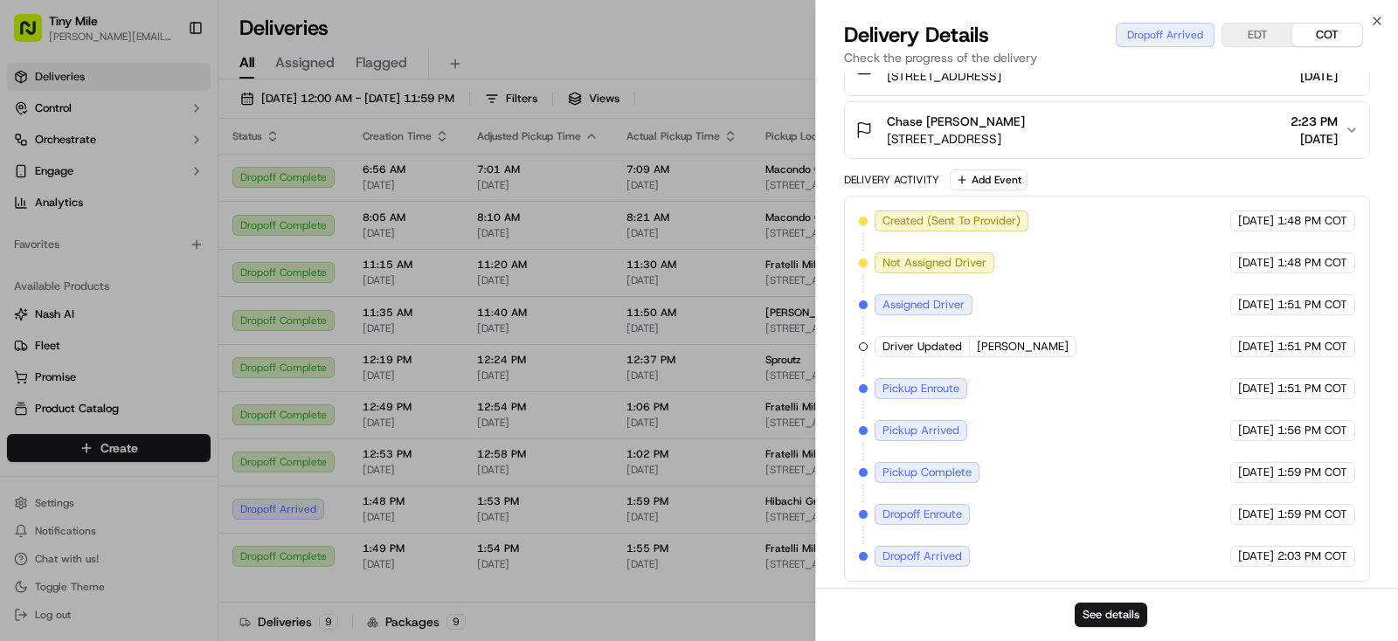
click at [681, 54] on body "Tiny Mile [PERSON_NAME][EMAIL_ADDRESS] Toggle Sidebar Deliveries Control Orches…" at bounding box center [699, 320] width 1398 height 641
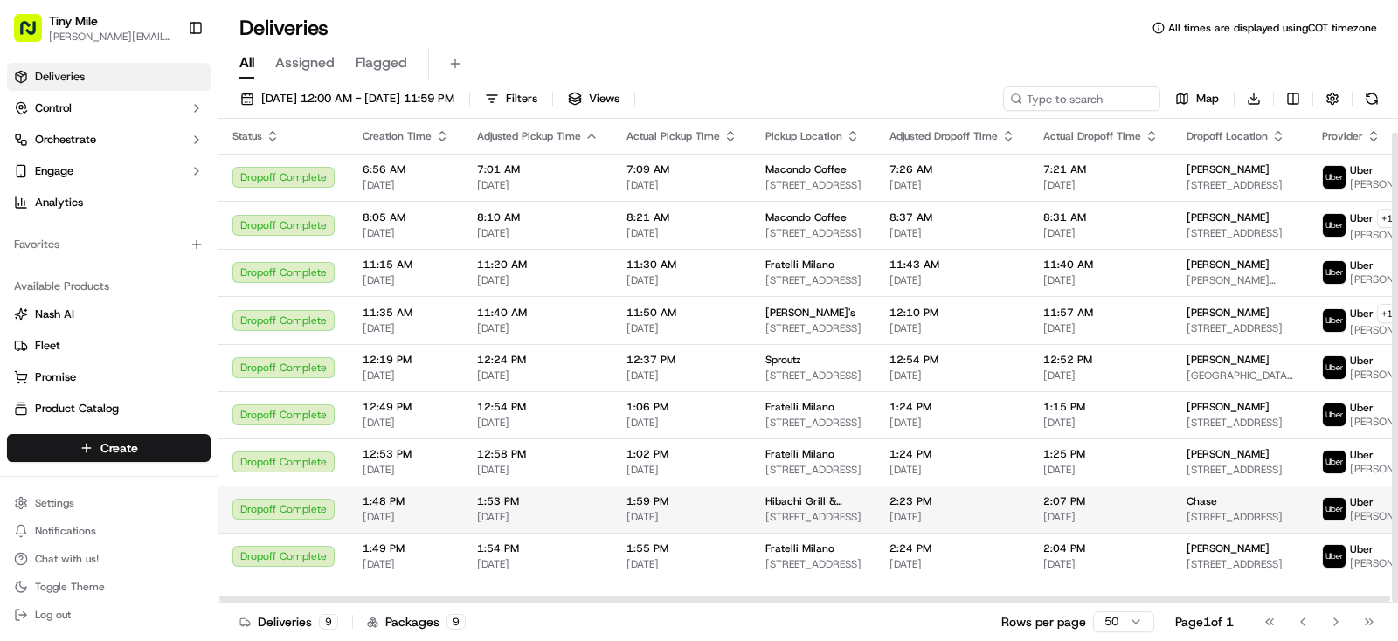
click at [1220, 524] on span "[STREET_ADDRESS]" at bounding box center [1239, 517] width 107 height 14
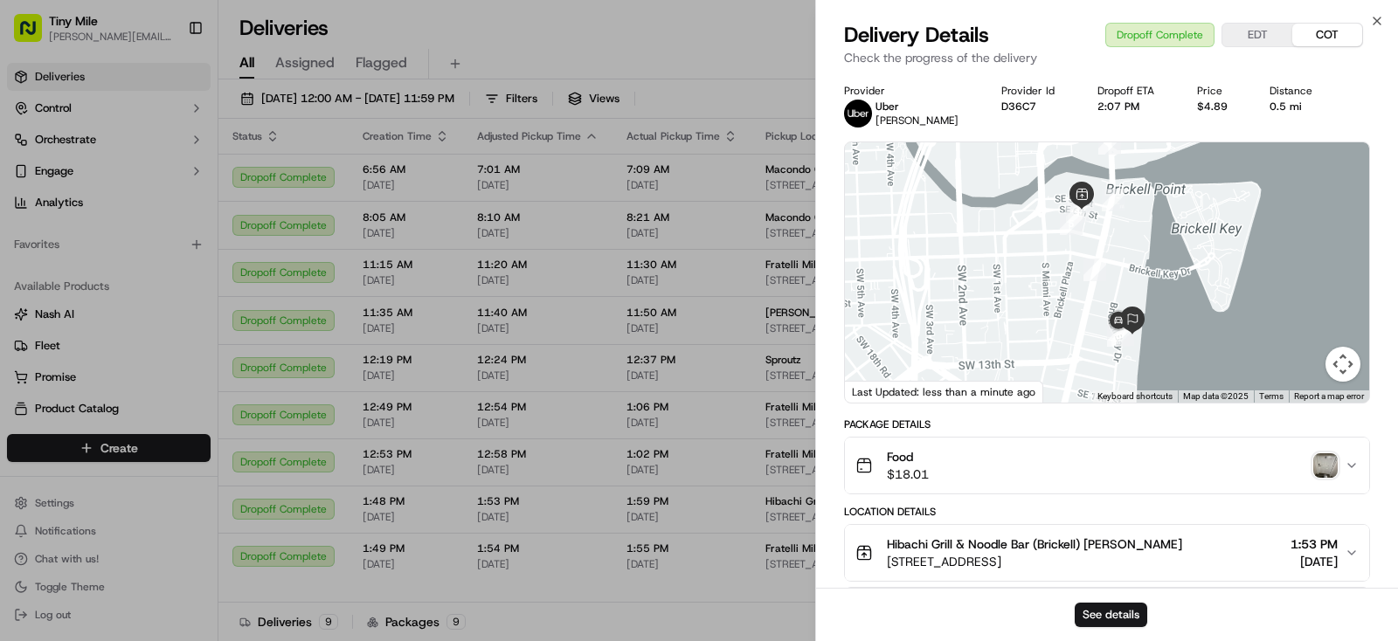
click at [1330, 474] on img "button" at bounding box center [1325, 465] width 24 height 24
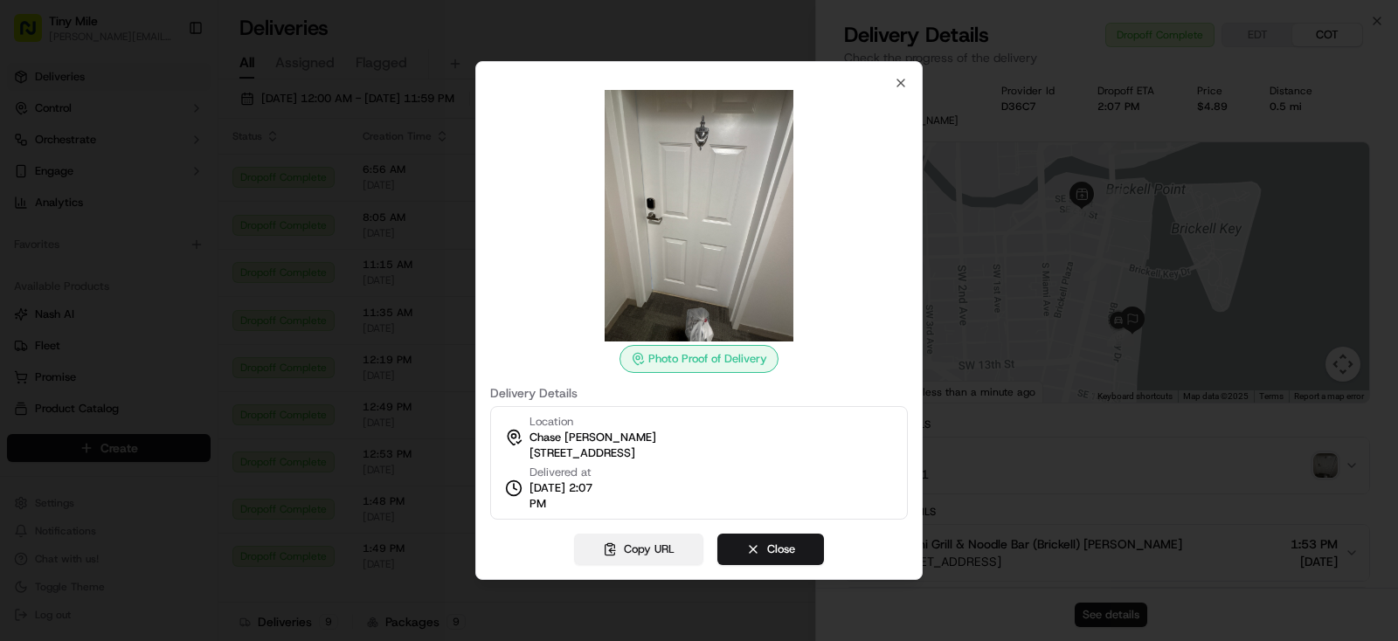
drag, startPoint x: 660, startPoint y: 555, endPoint x: 675, endPoint y: 520, distance: 38.0
click at [660, 552] on button "Copy URL" at bounding box center [638, 549] width 129 height 31
drag, startPoint x: 751, startPoint y: 550, endPoint x: 769, endPoint y: 544, distance: 18.2
click at [751, 550] on button "Close" at bounding box center [770, 549] width 107 height 31
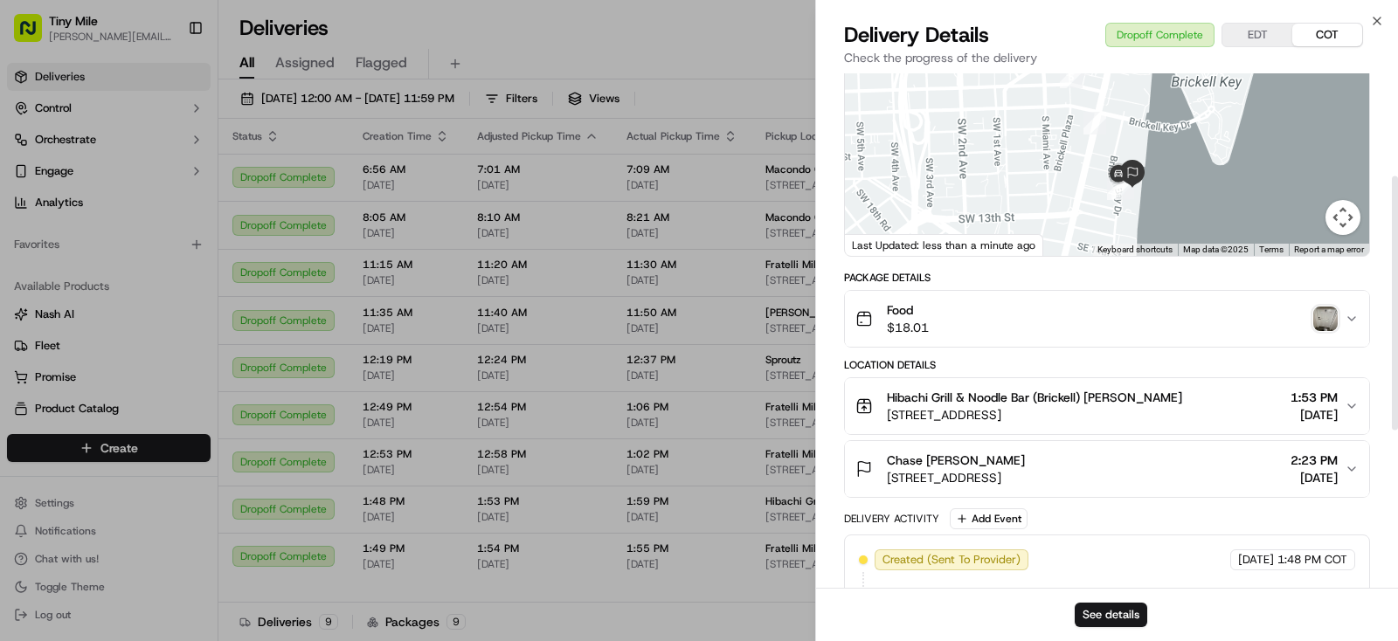
scroll to position [218, 0]
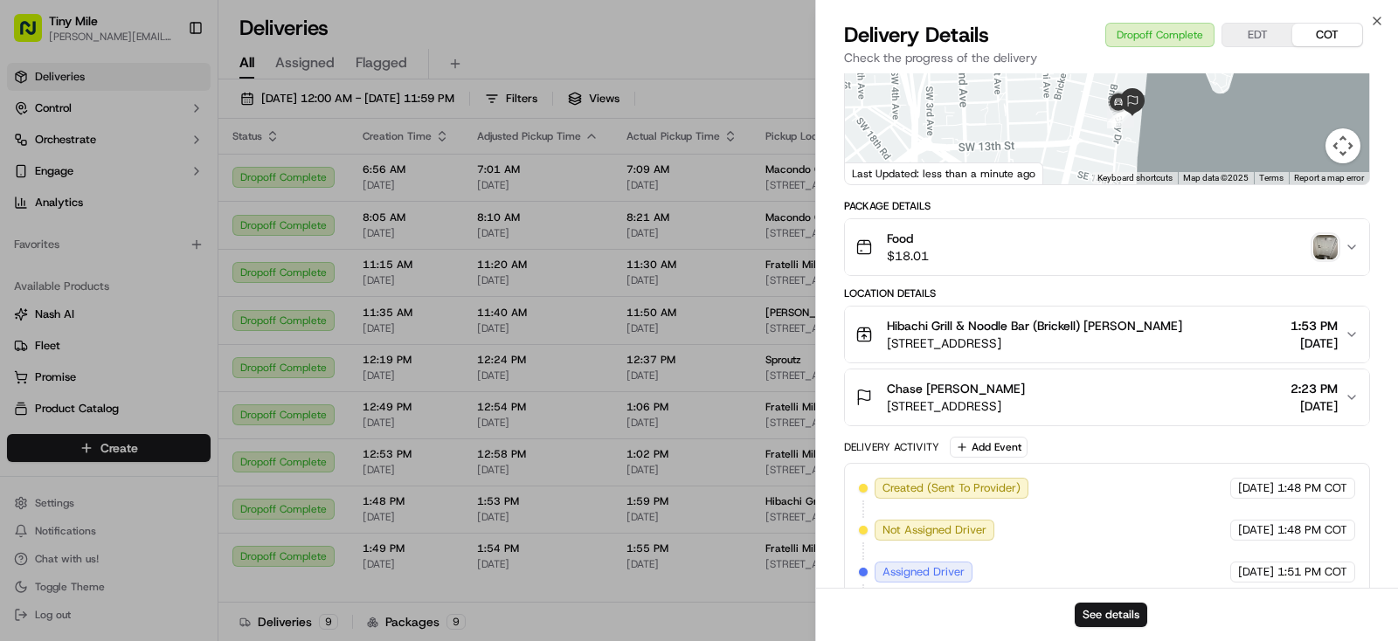
click at [580, 377] on body "Tiny Mile [PERSON_NAME][EMAIL_ADDRESS] Toggle Sidebar Deliveries Control Orches…" at bounding box center [699, 320] width 1398 height 641
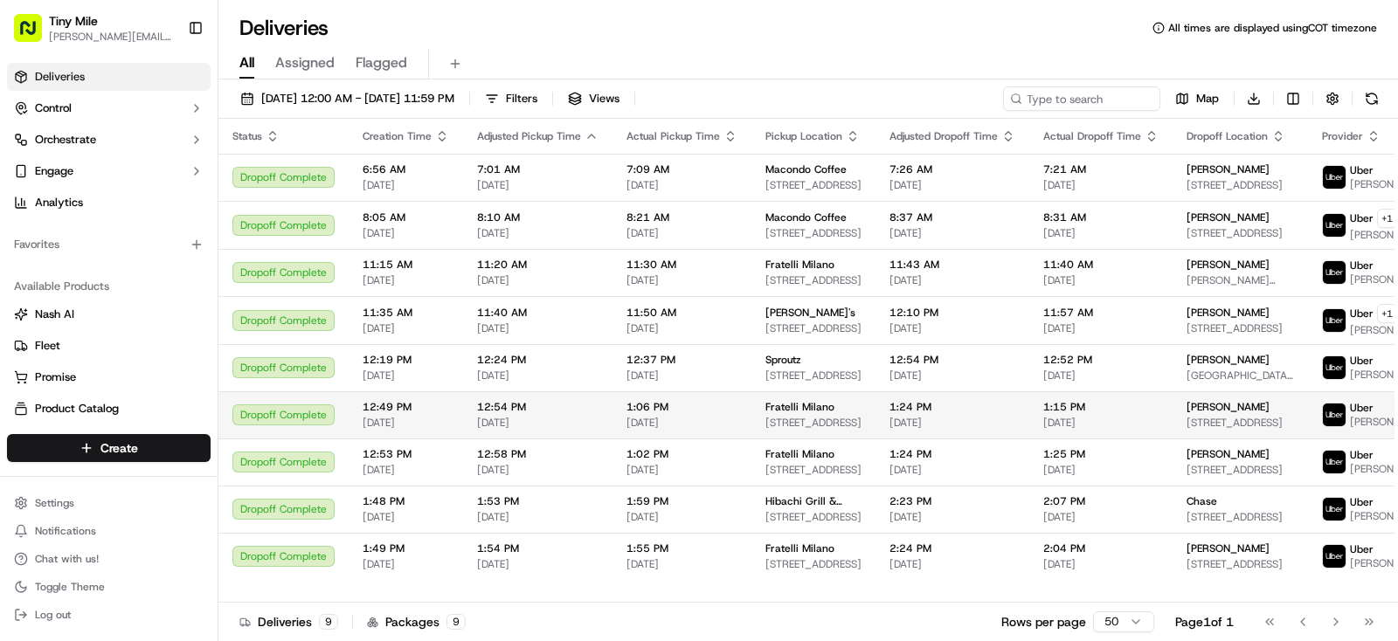
scroll to position [13, 0]
